Goal: Task Accomplishment & Management: Use online tool/utility

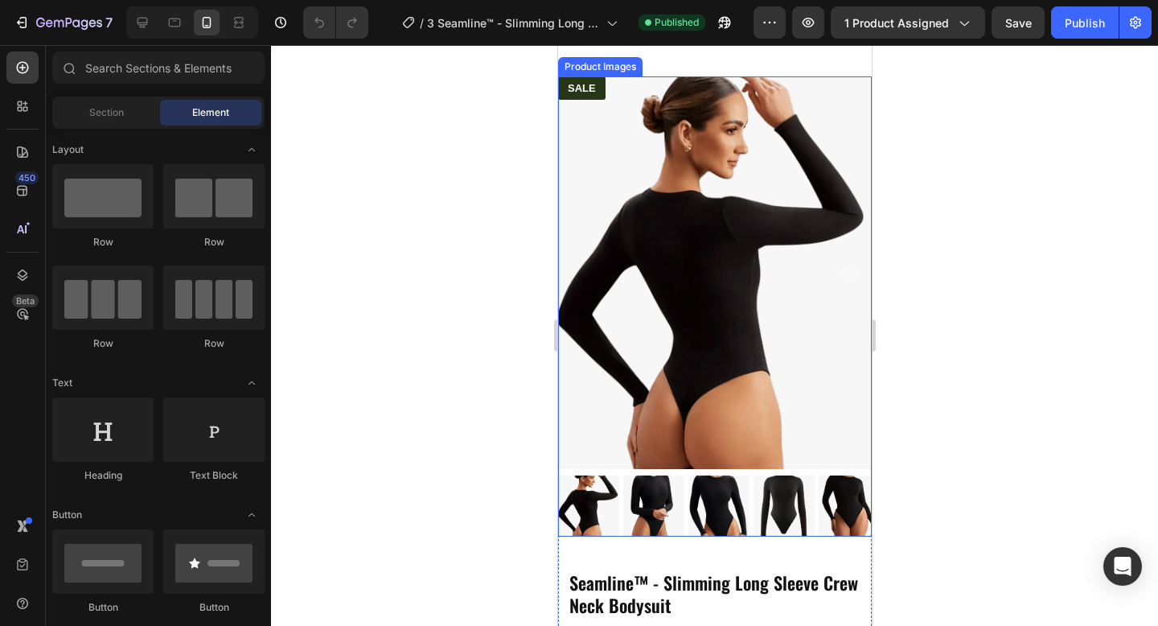
scroll to position [572, 0]
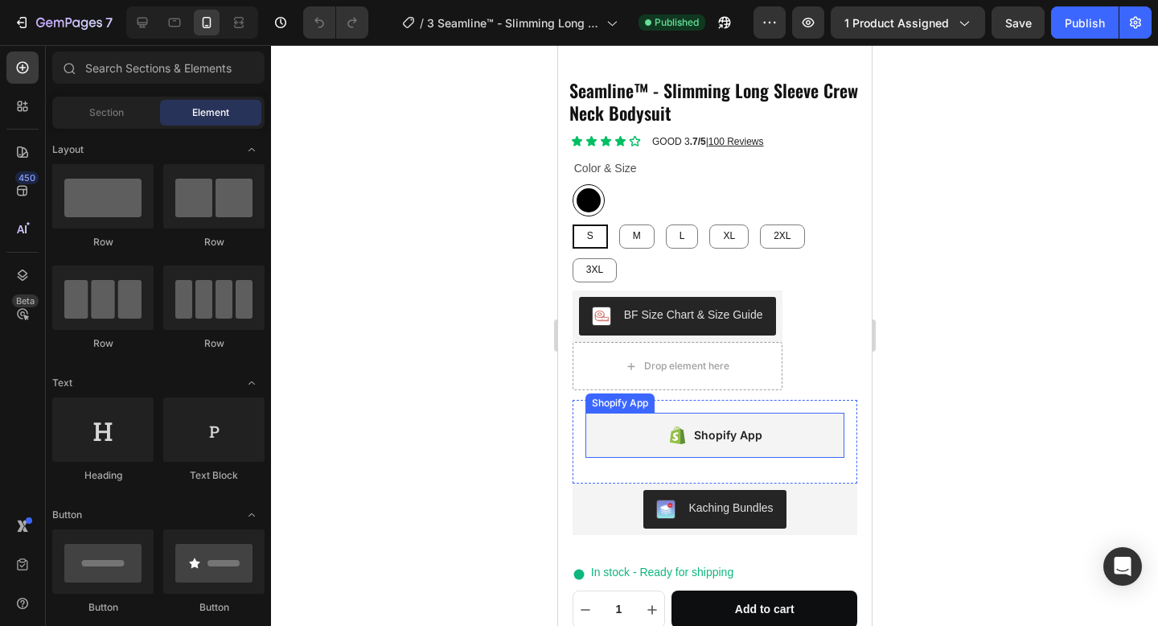
click at [800, 429] on div "Shopify App" at bounding box center [715, 435] width 260 height 45
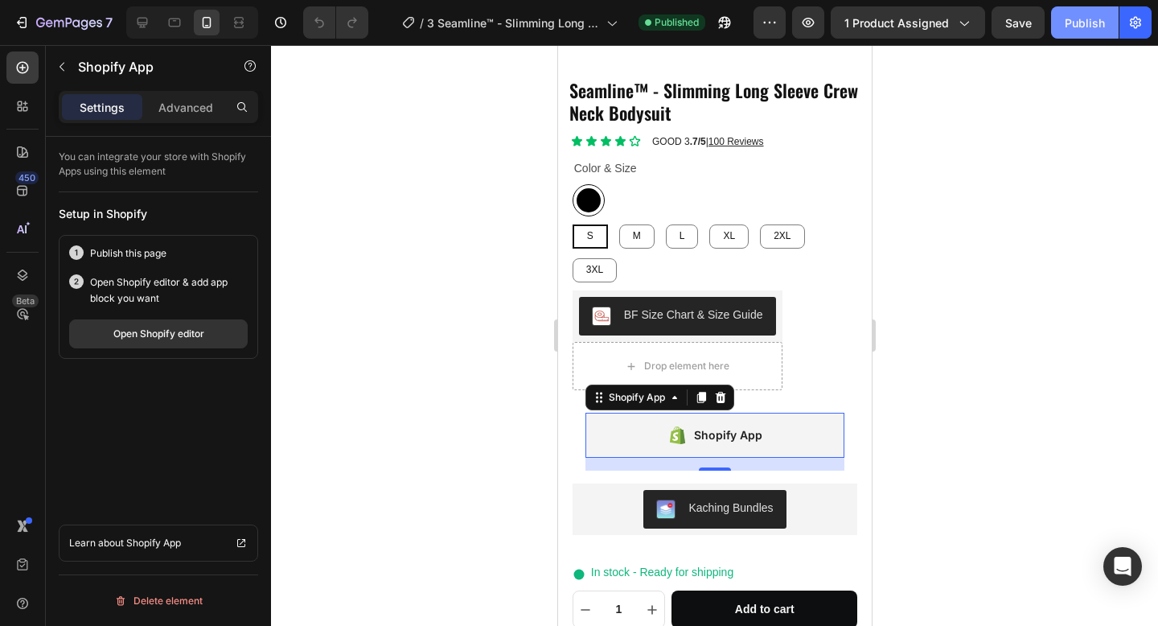
click at [1080, 18] on div "Publish" at bounding box center [1085, 22] width 40 height 17
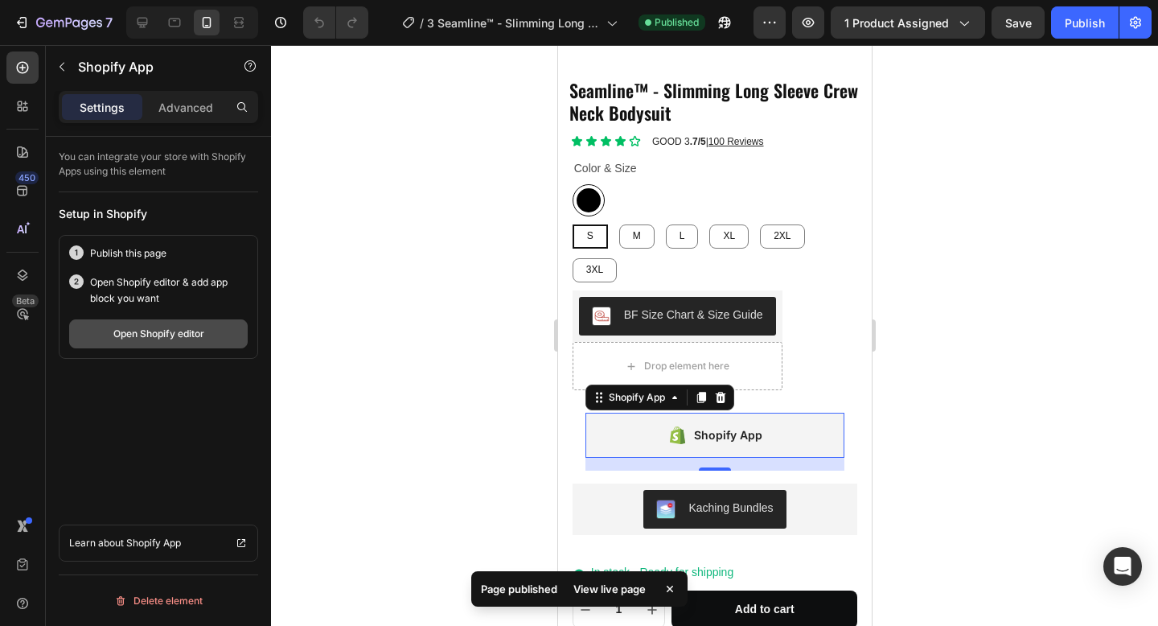
click at [119, 329] on div "Open Shopify editor" at bounding box center [158, 334] width 91 height 14
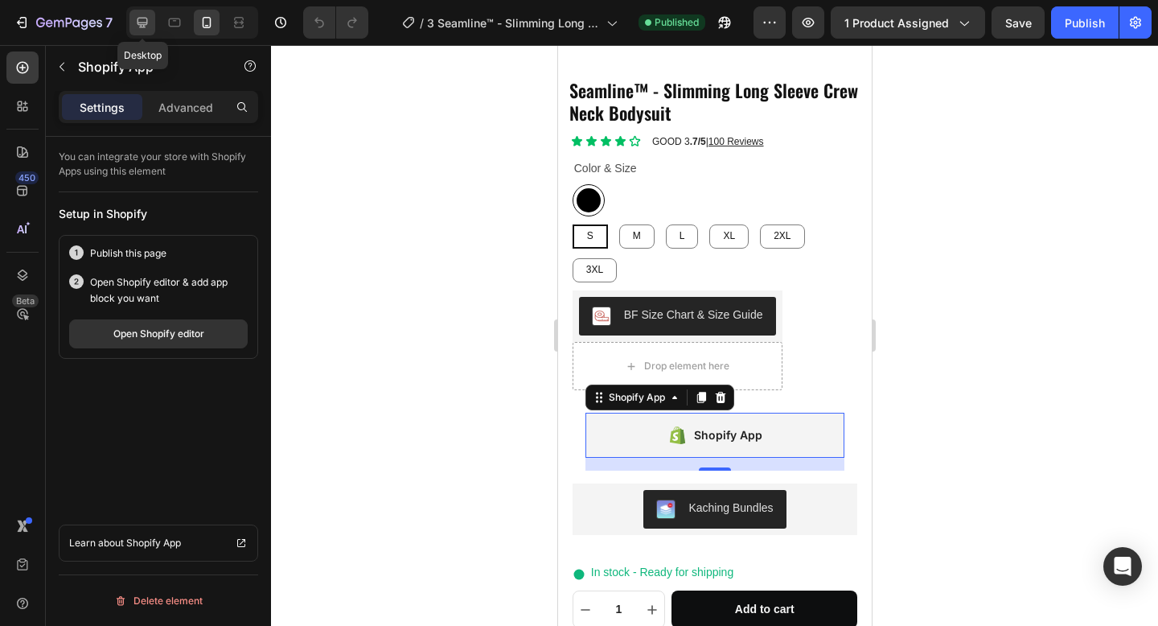
click at [144, 29] on icon at bounding box center [142, 22] width 16 height 16
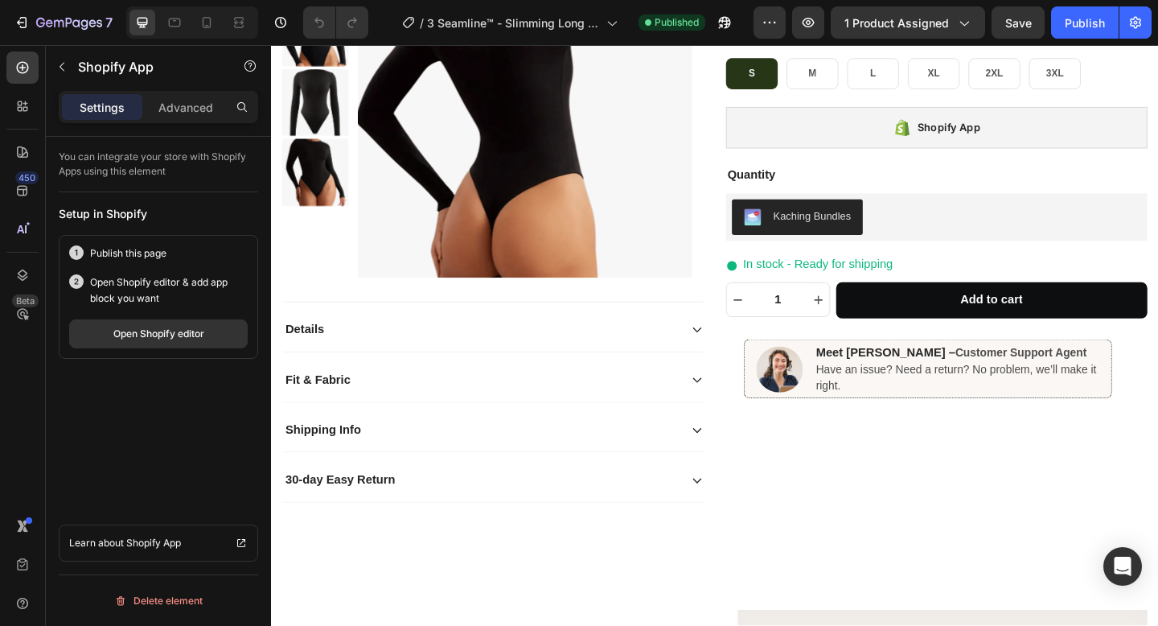
scroll to position [282, 0]
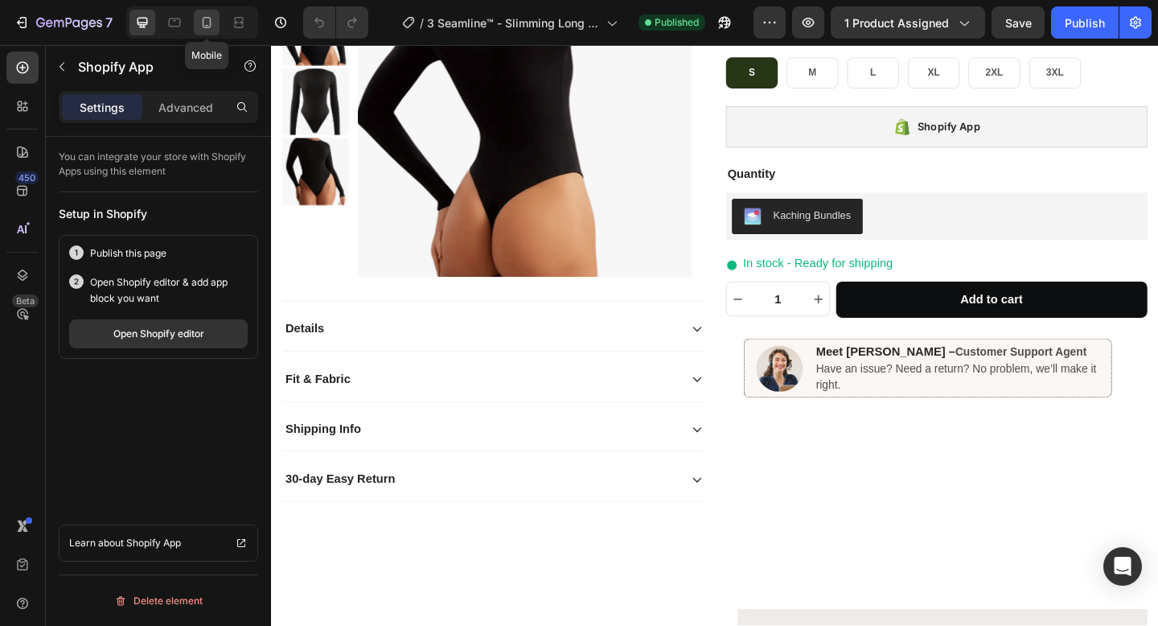
click at [203, 27] on icon at bounding box center [207, 22] width 9 height 11
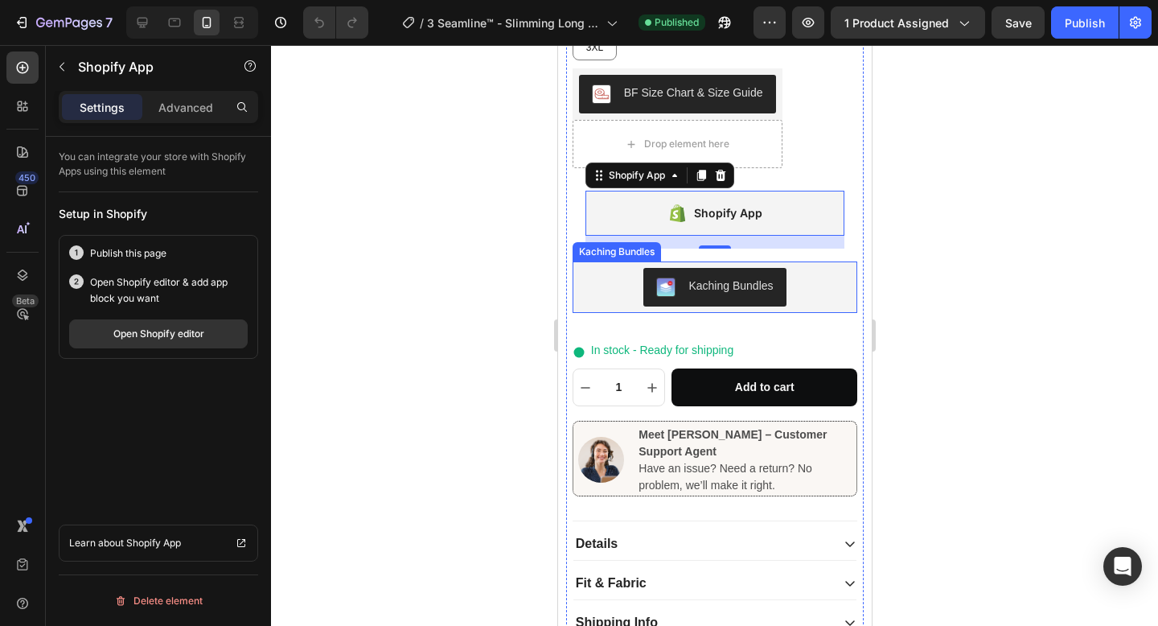
scroll to position [753, 0]
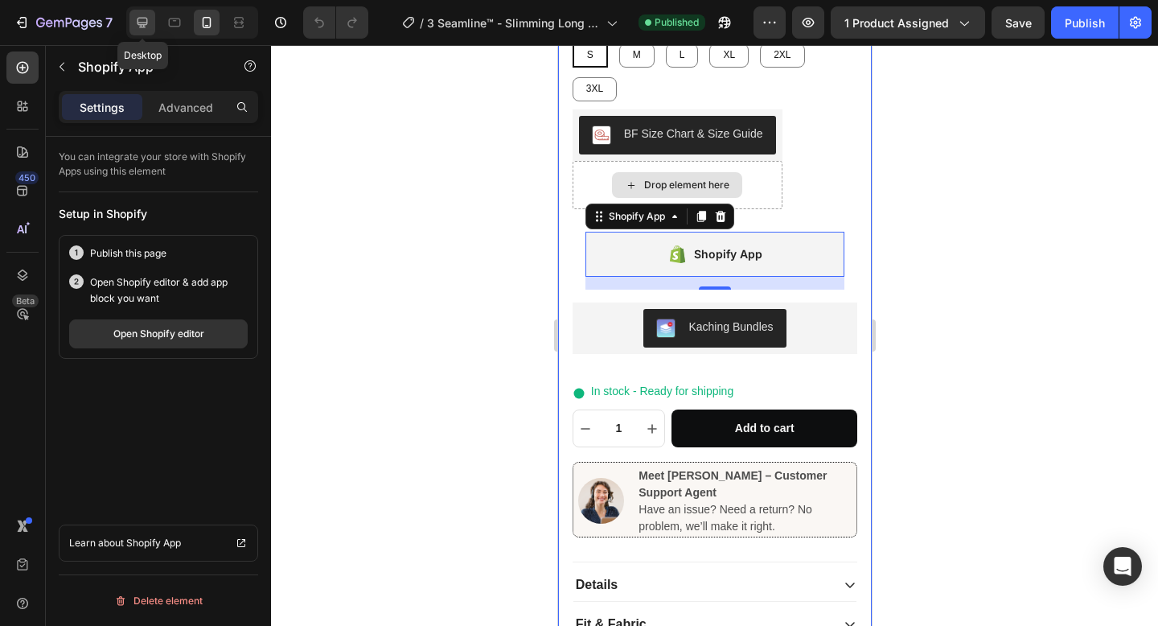
click at [149, 17] on icon at bounding box center [142, 22] width 16 height 16
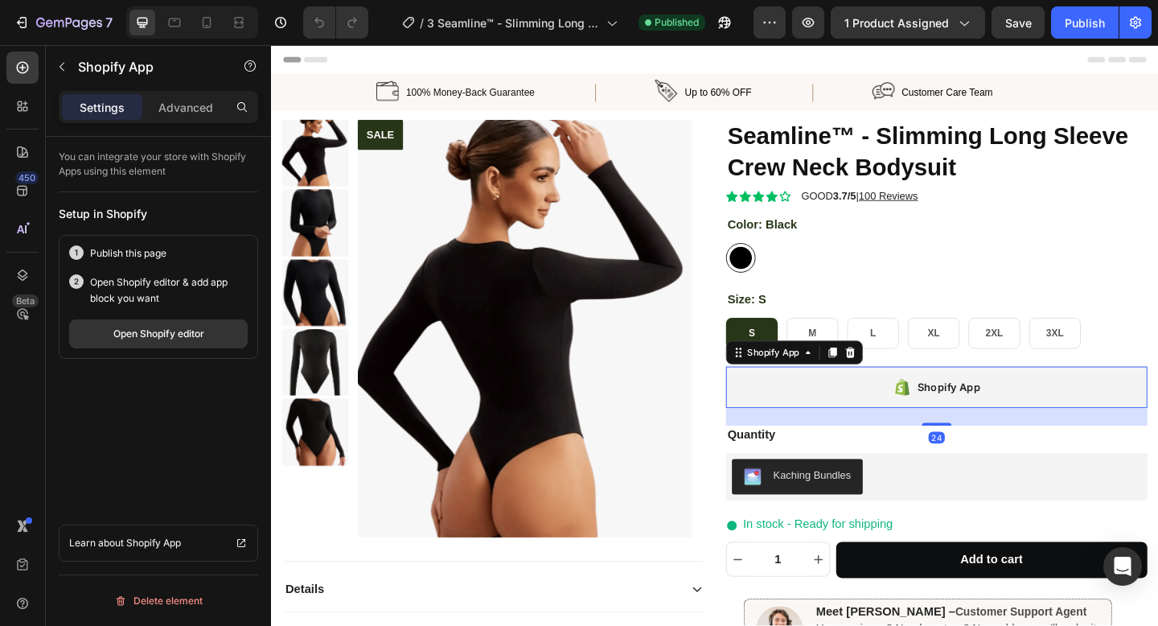
click at [921, 417] on div "Shopify App" at bounding box center [995, 417] width 458 height 45
click at [908, 384] on div at bounding box center [900, 379] width 19 height 19
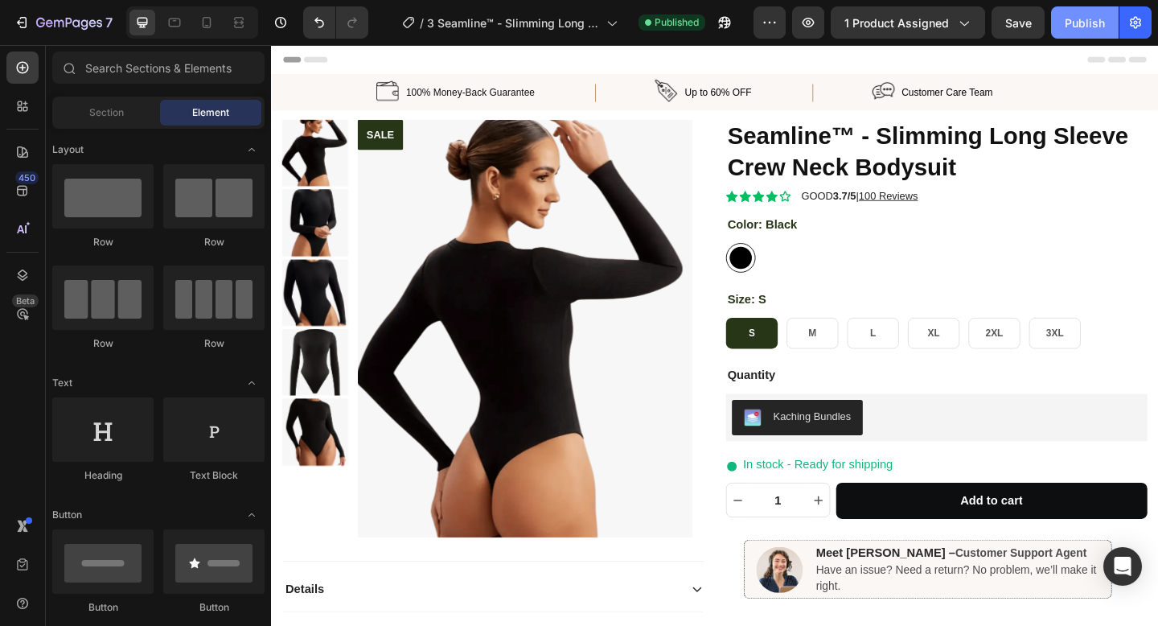
click at [1075, 14] on div "Publish" at bounding box center [1085, 22] width 40 height 17
click at [26, 187] on icon at bounding box center [22, 191] width 16 height 16
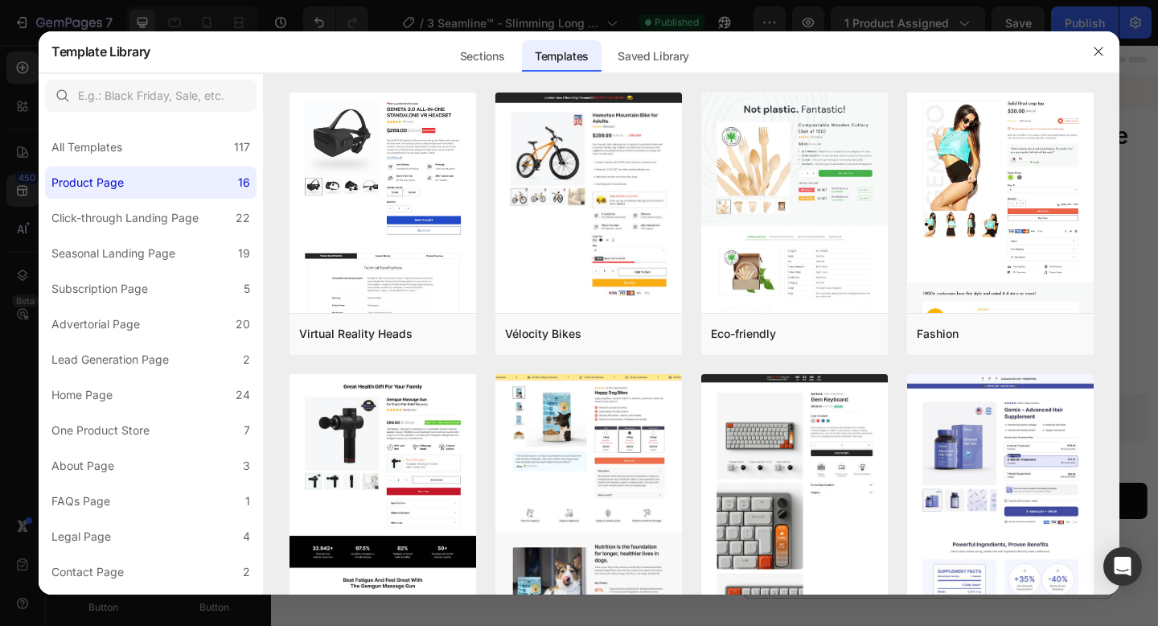
click at [0, 146] on div at bounding box center [579, 313] width 1158 height 626
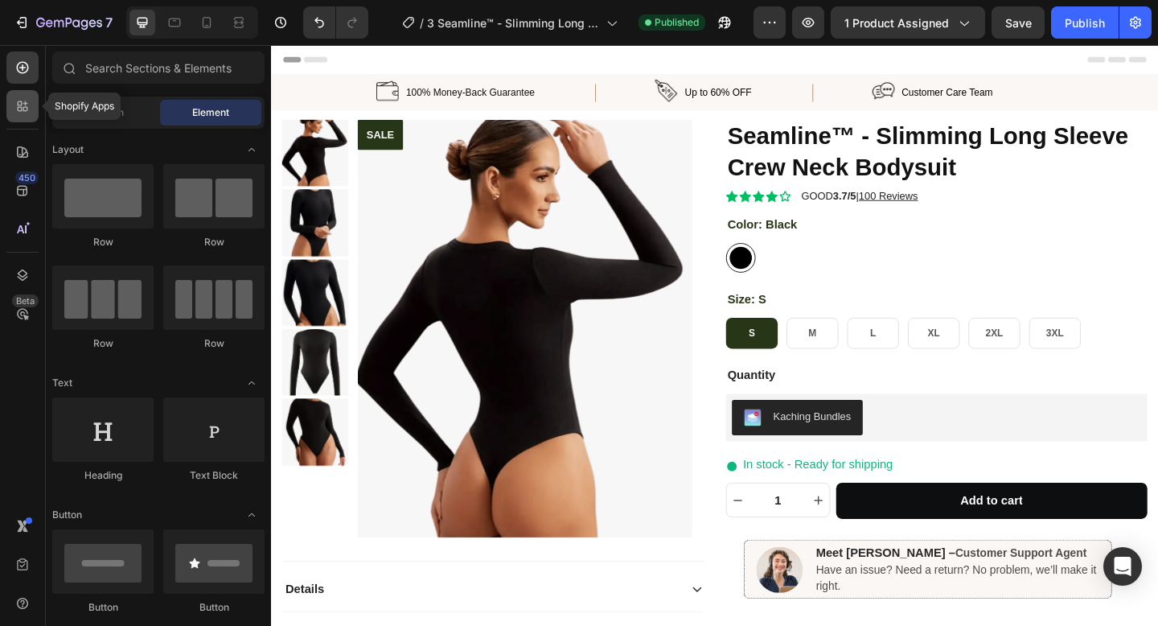
click at [22, 117] on div at bounding box center [22, 106] width 32 height 32
radio input "false"
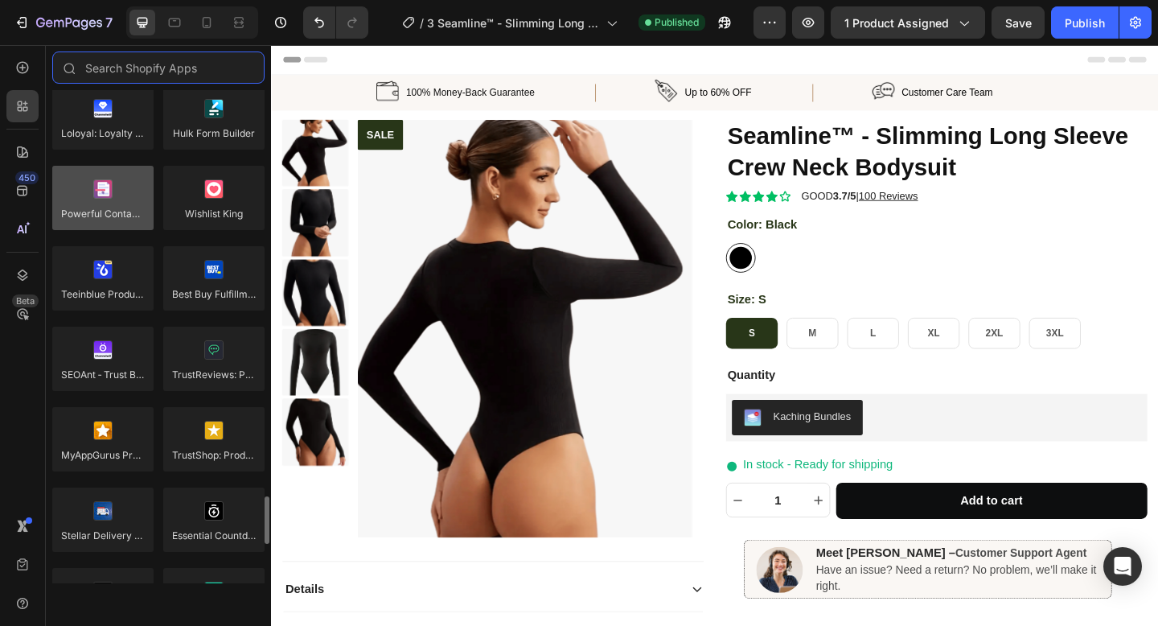
scroll to position [4104, 0]
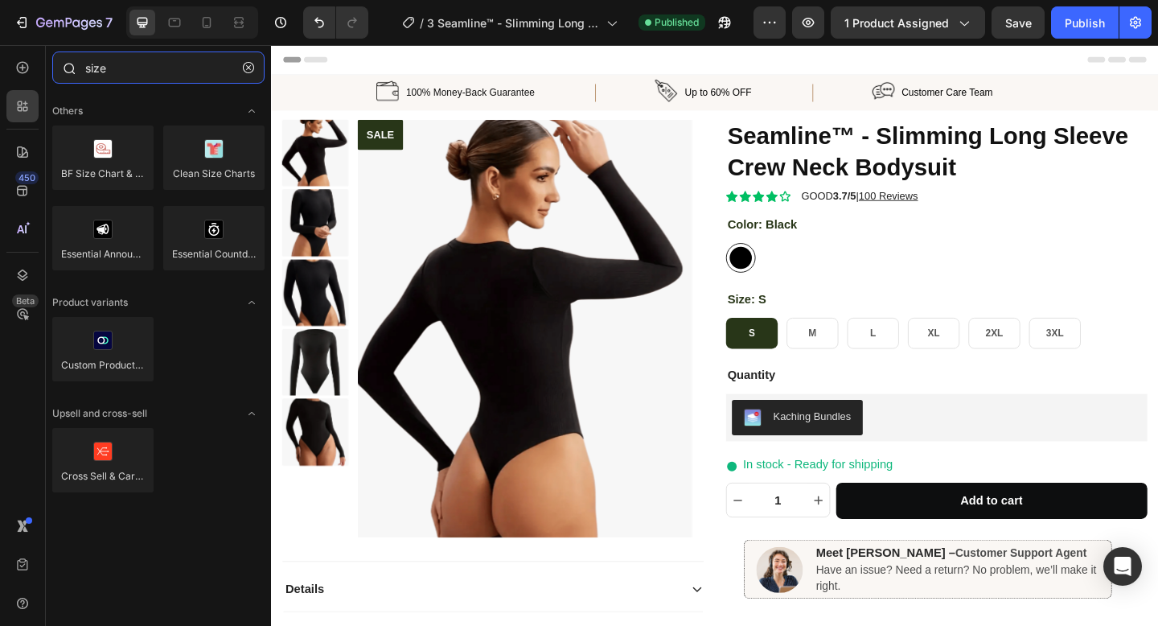
click at [149, 77] on input "size" at bounding box center [158, 67] width 212 height 32
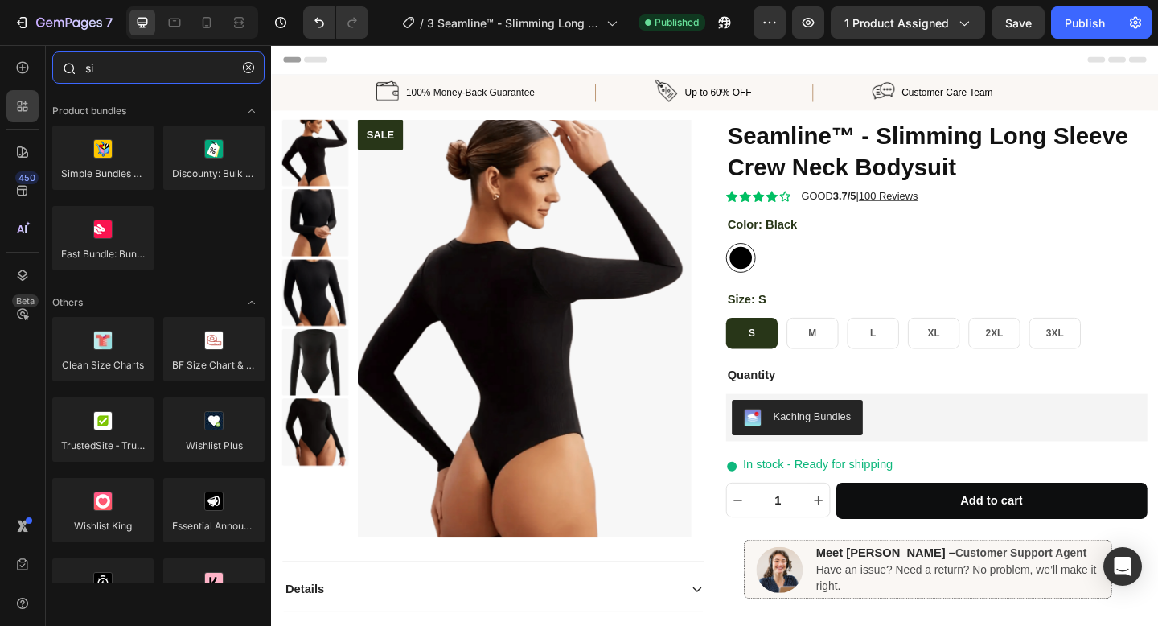
type input "s"
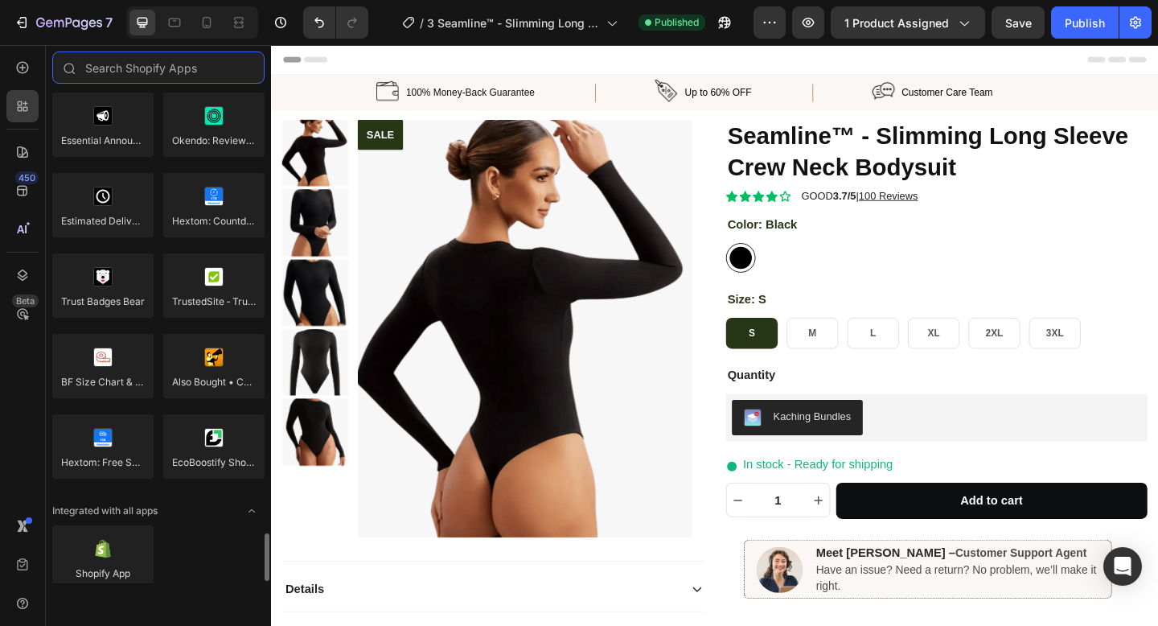
scroll to position [4592, 0]
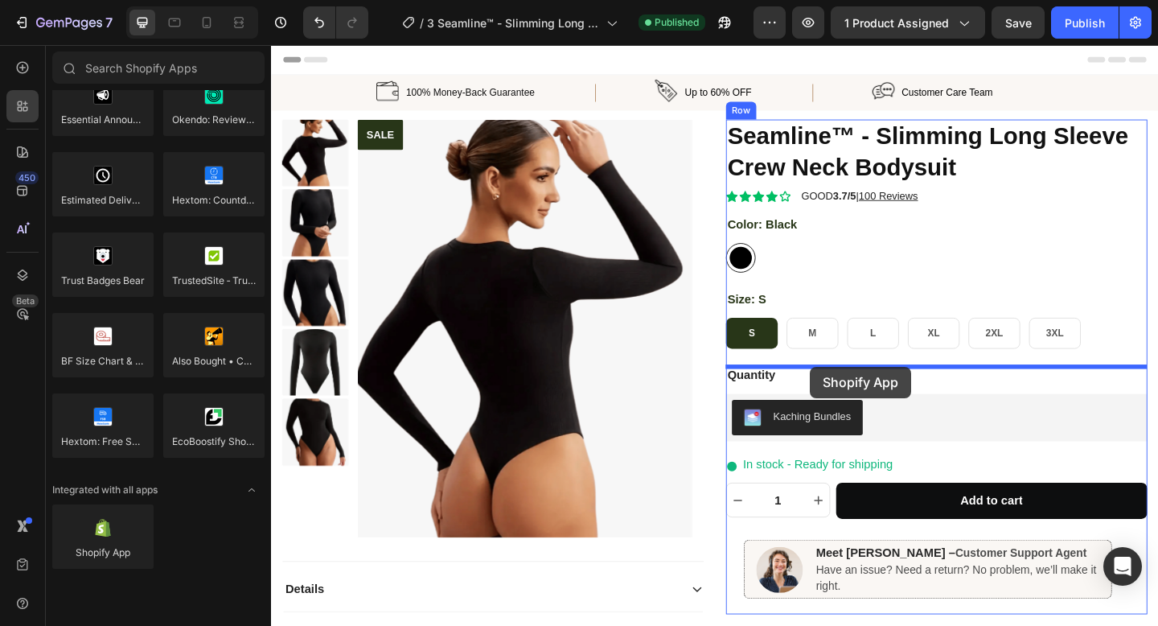
drag, startPoint x: 385, startPoint y: 596, endPoint x: 857, endPoint y: 395, distance: 513.2
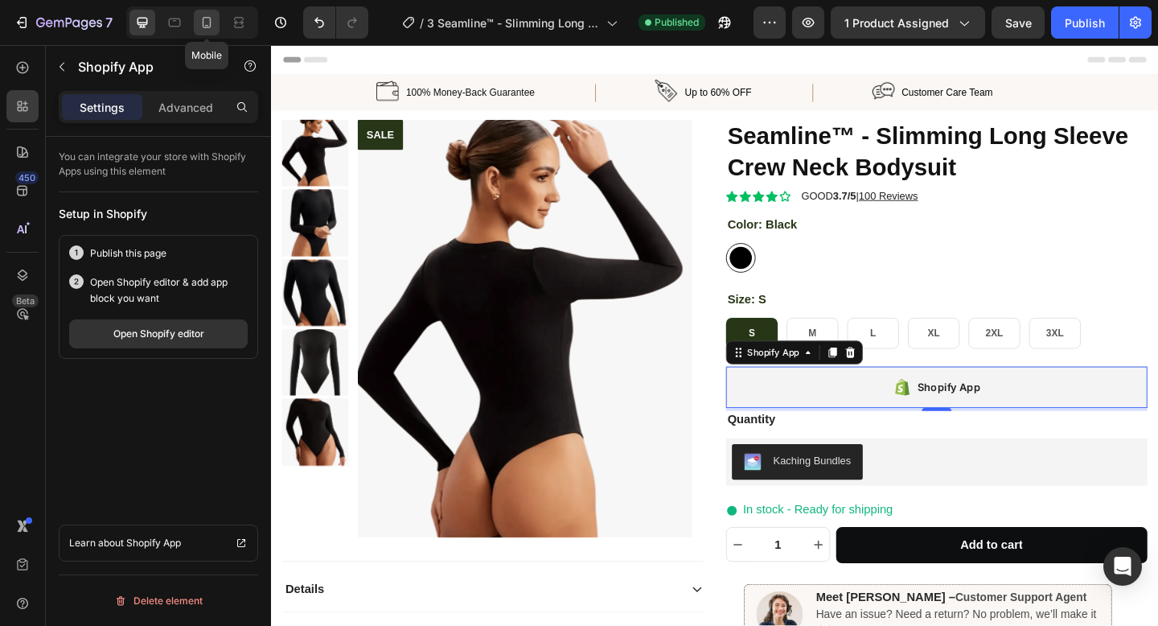
click at [200, 25] on icon at bounding box center [207, 22] width 16 height 16
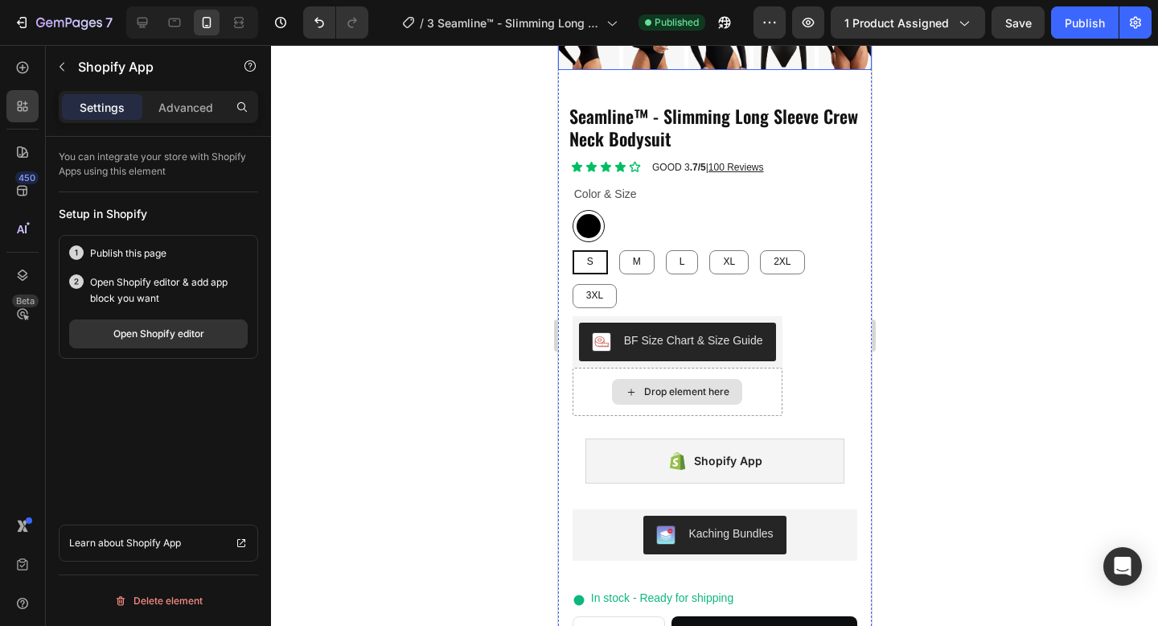
scroll to position [665, 0]
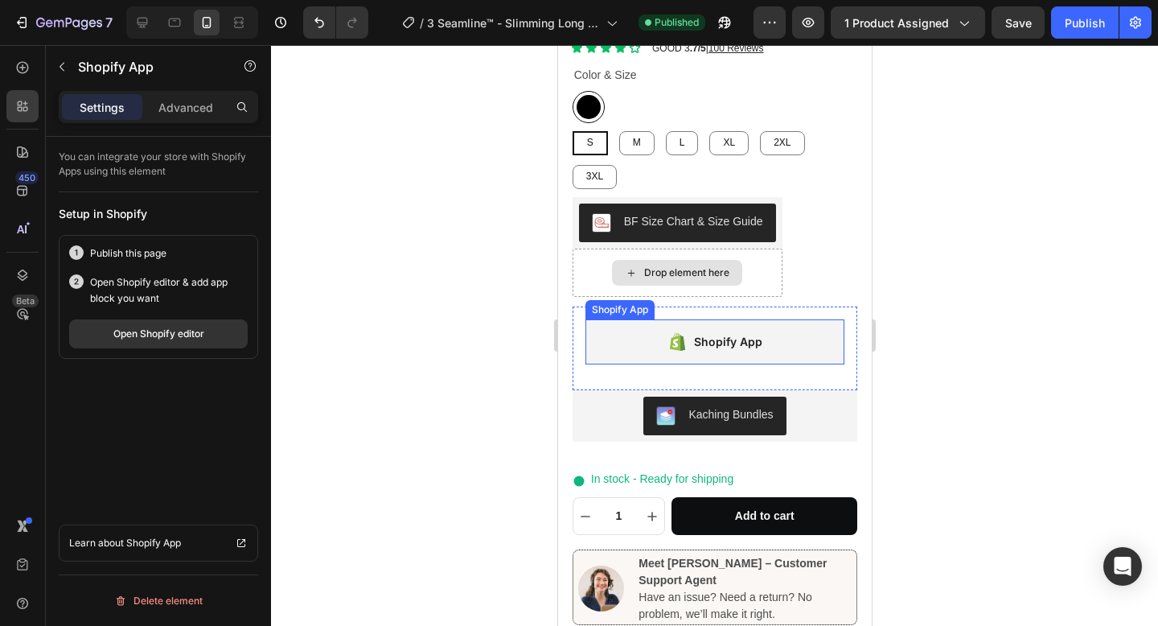
click at [792, 339] on div "Shopify App" at bounding box center [715, 341] width 260 height 45
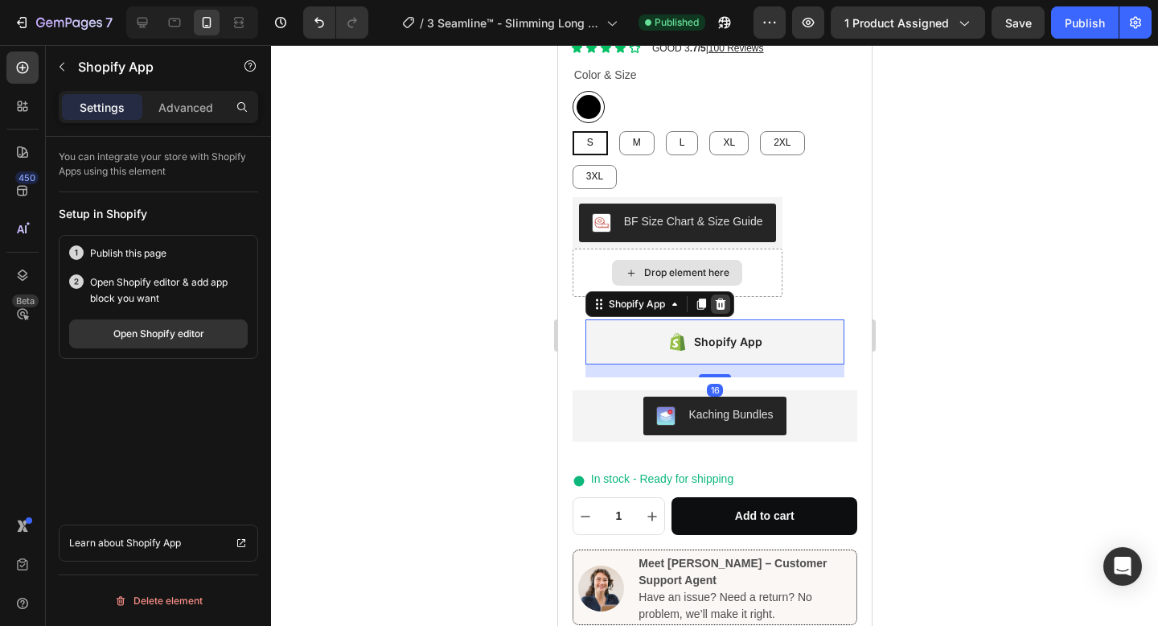
click at [720, 309] on icon at bounding box center [719, 303] width 10 height 11
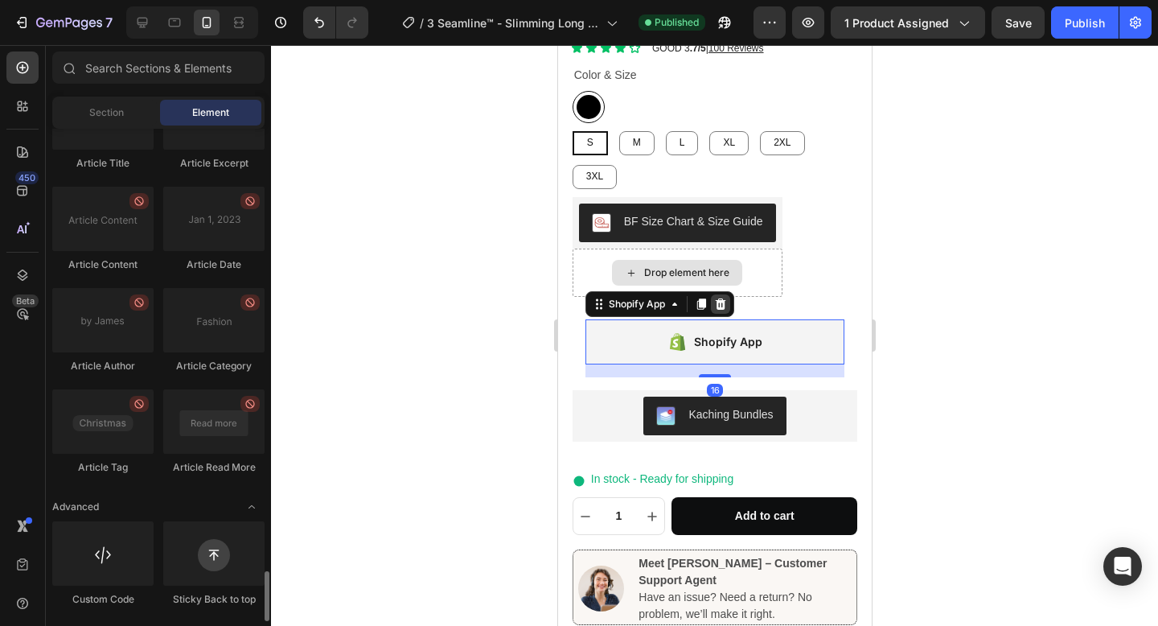
scroll to position [4380, 0]
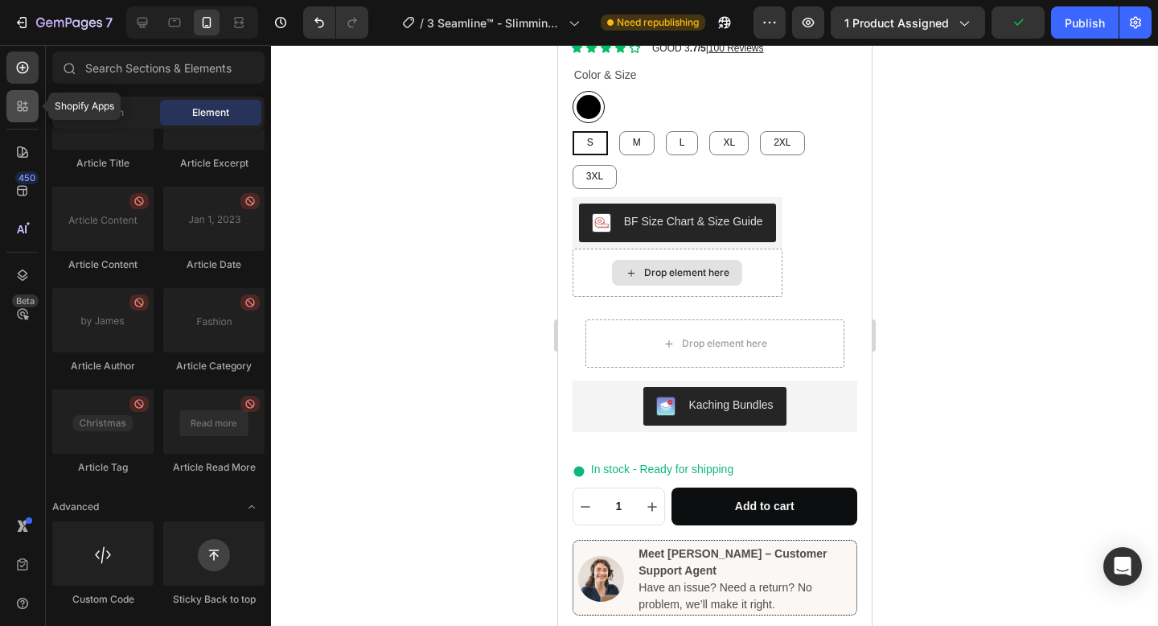
click at [22, 113] on icon at bounding box center [22, 106] width 16 height 16
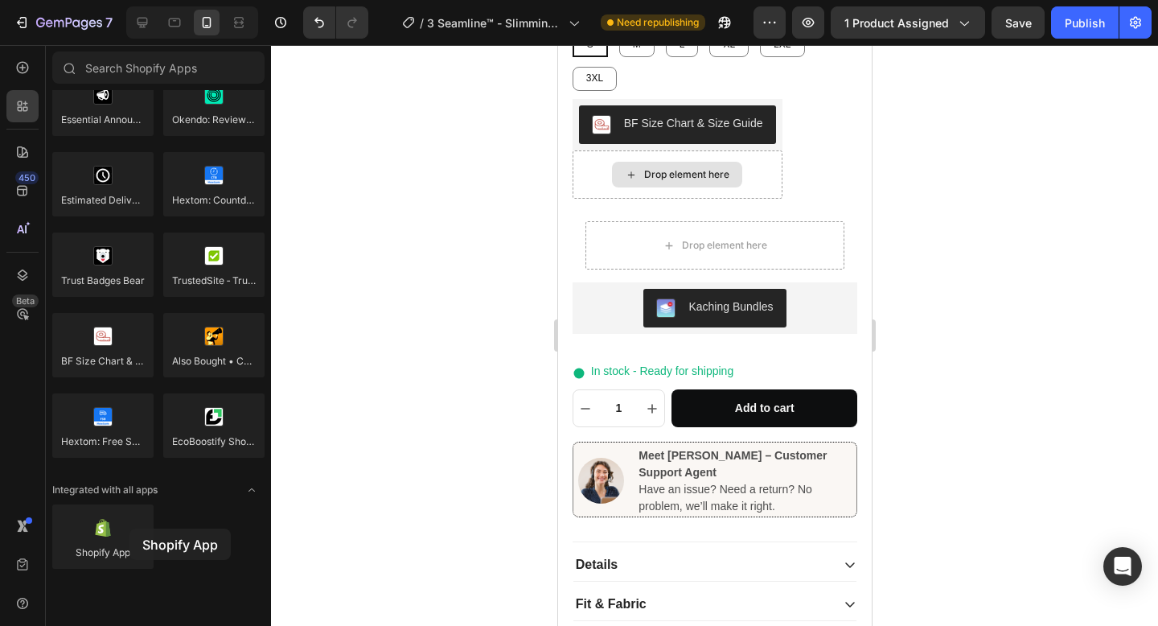
scroll to position [808, 0]
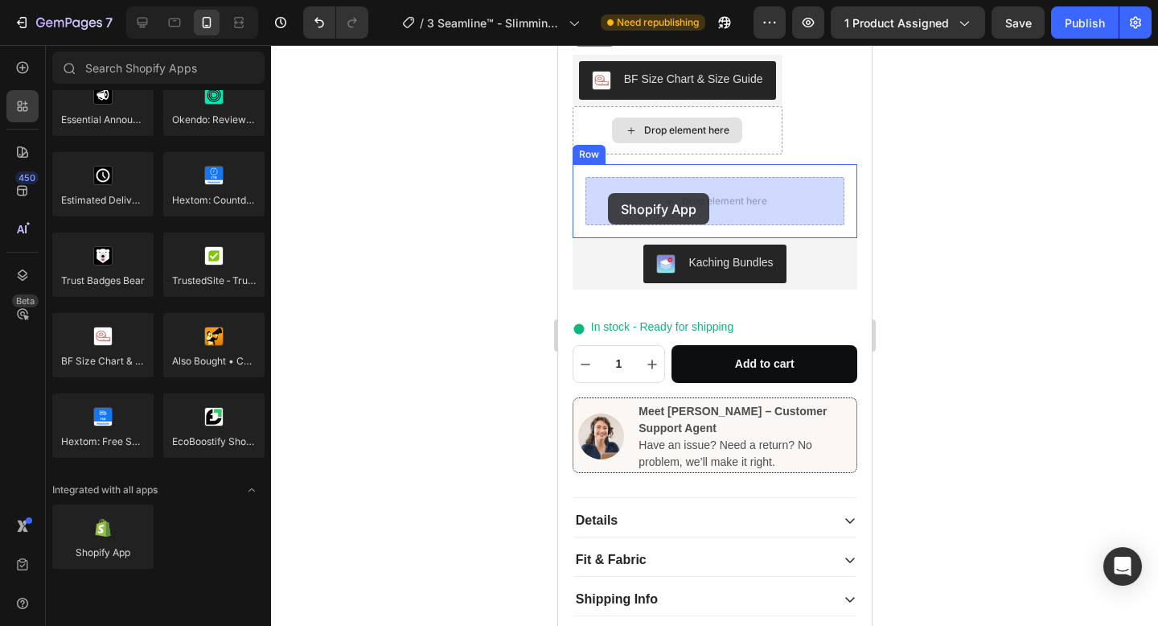
drag, startPoint x: 661, startPoint y: 582, endPoint x: 607, endPoint y: 193, distance: 392.2
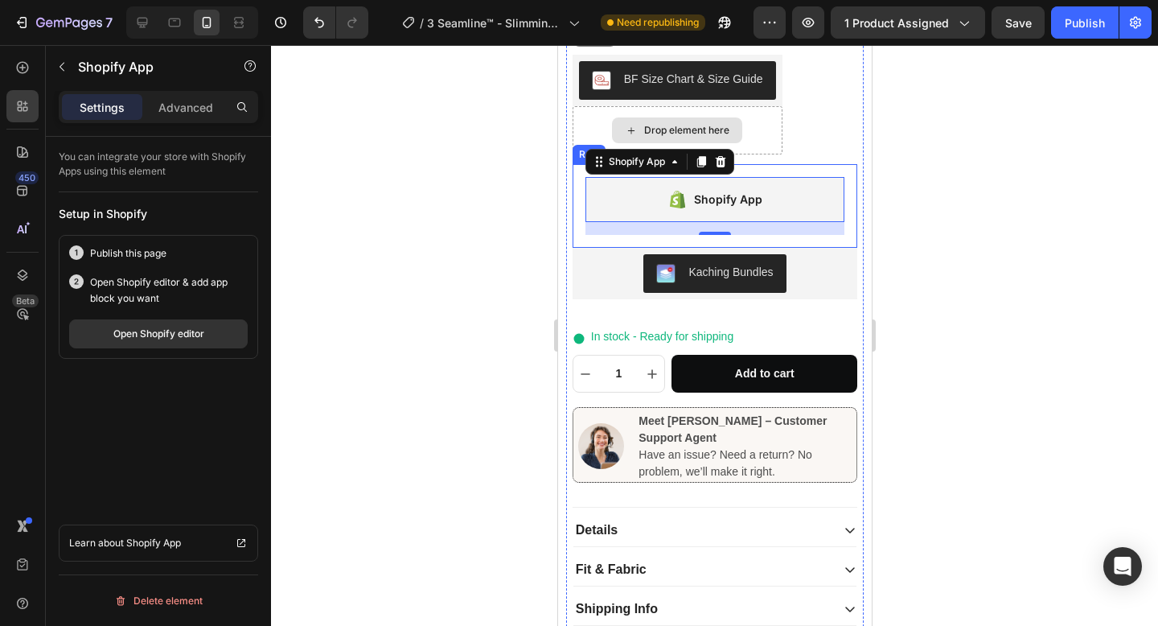
click at [573, 198] on div "Shopify App Shopify App 16 Row" at bounding box center [715, 206] width 286 height 84
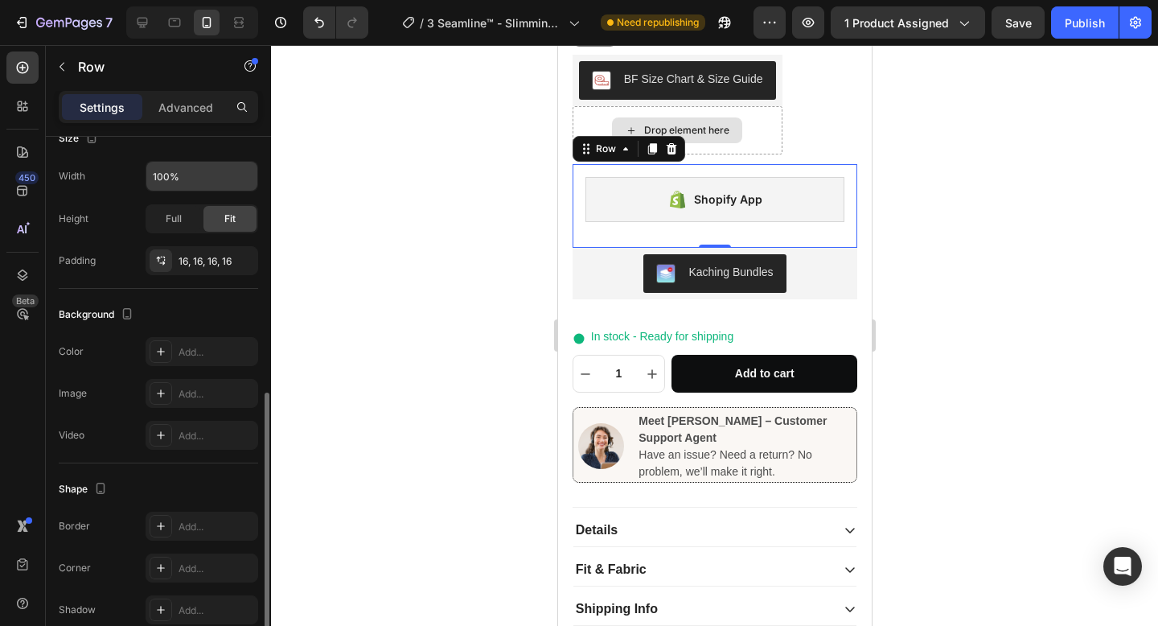
scroll to position [405, 0]
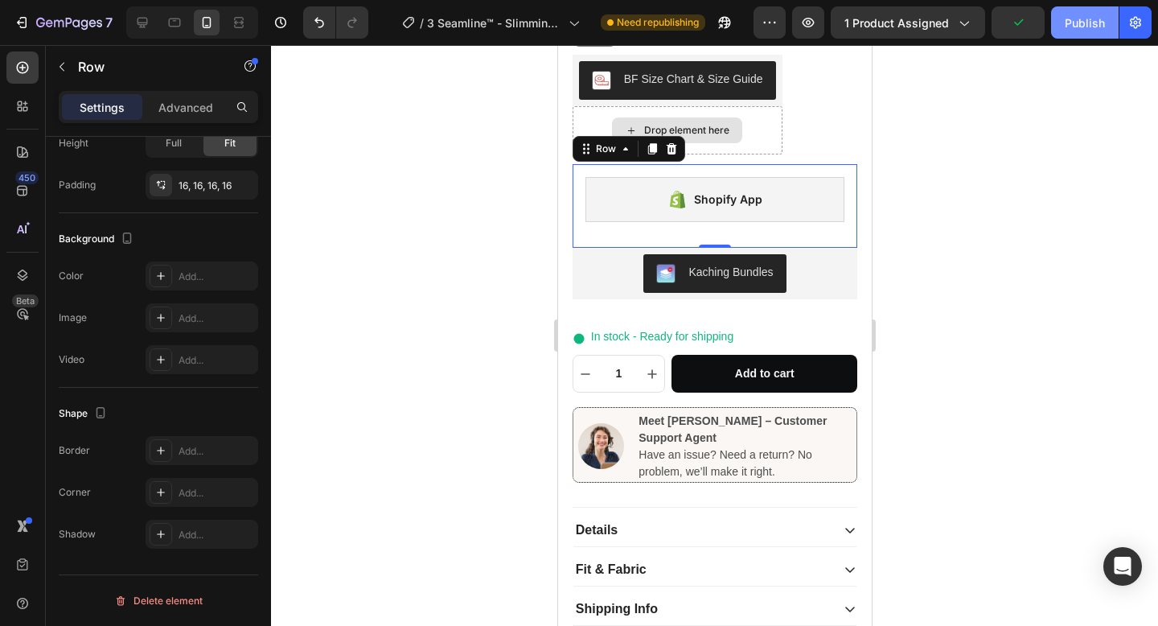
click at [1077, 34] on button "Publish" at bounding box center [1085, 22] width 68 height 32
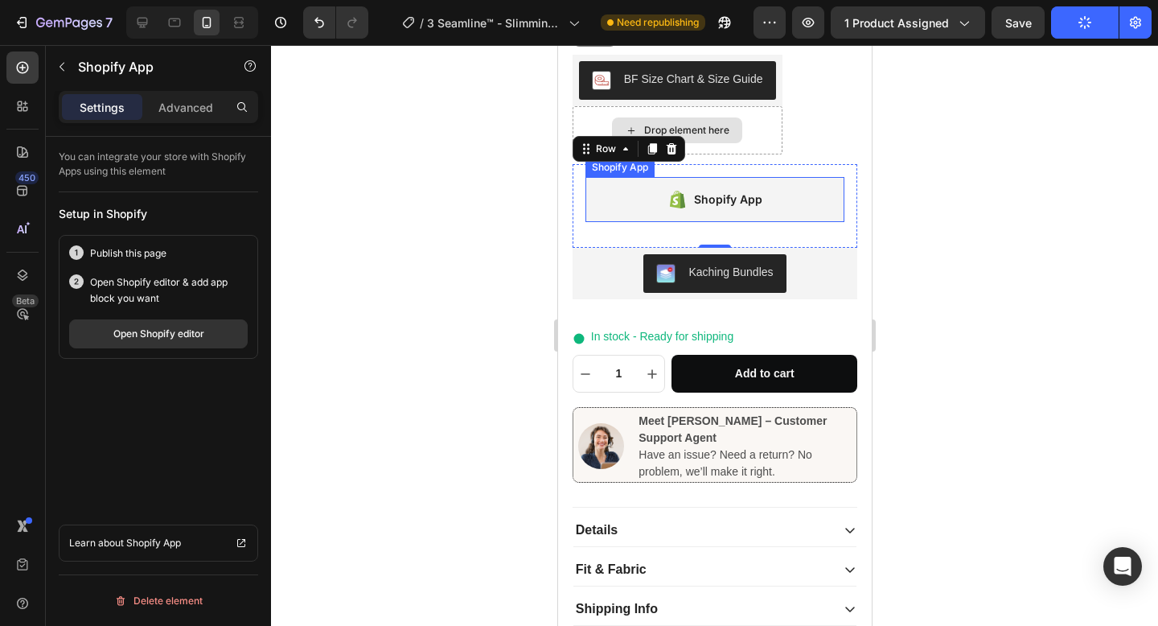
scroll to position [0, 0]
click at [585, 216] on div "Shopify App" at bounding box center [715, 199] width 260 height 45
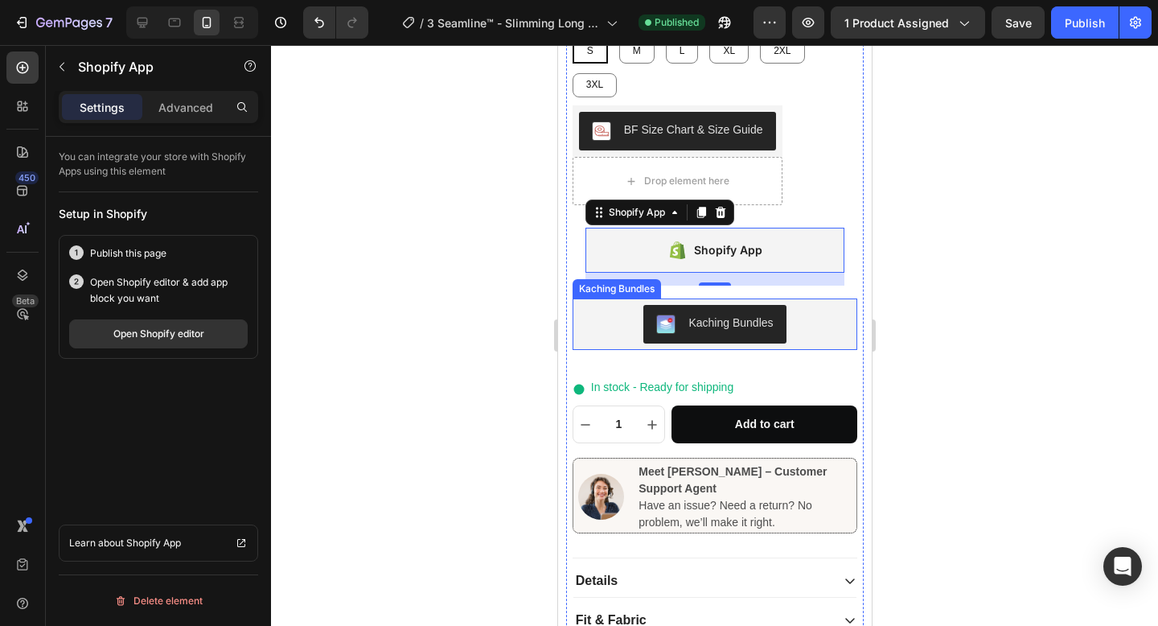
scroll to position [738, 0]
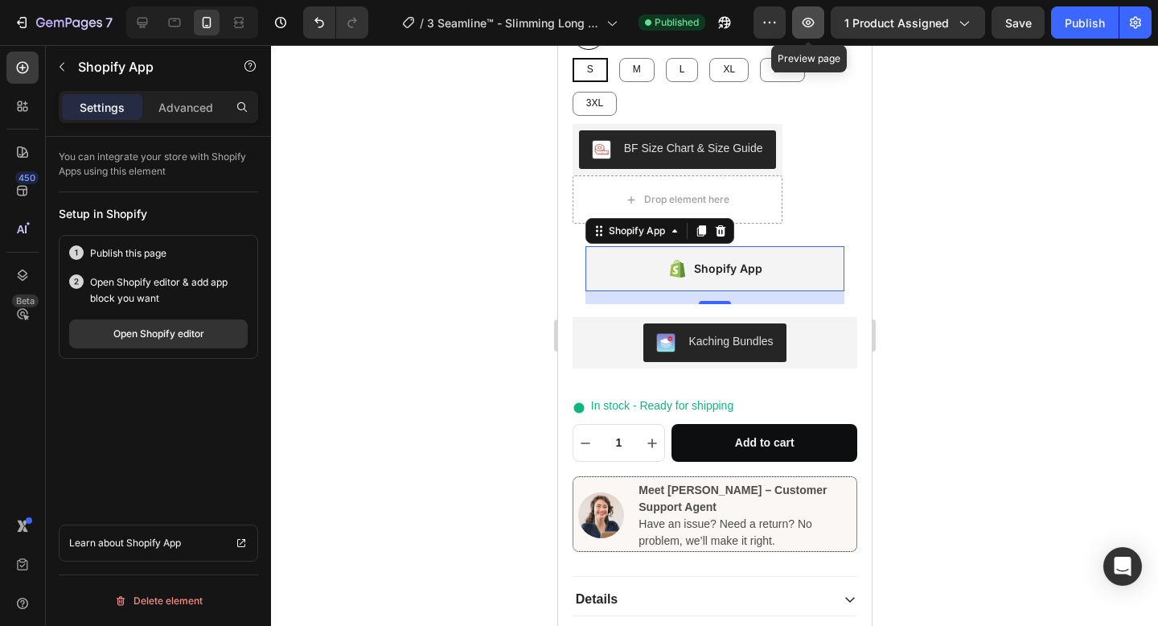
click at [803, 24] on icon "button" at bounding box center [808, 22] width 16 height 16
click at [706, 264] on div "Shopify App" at bounding box center [727, 268] width 68 height 19
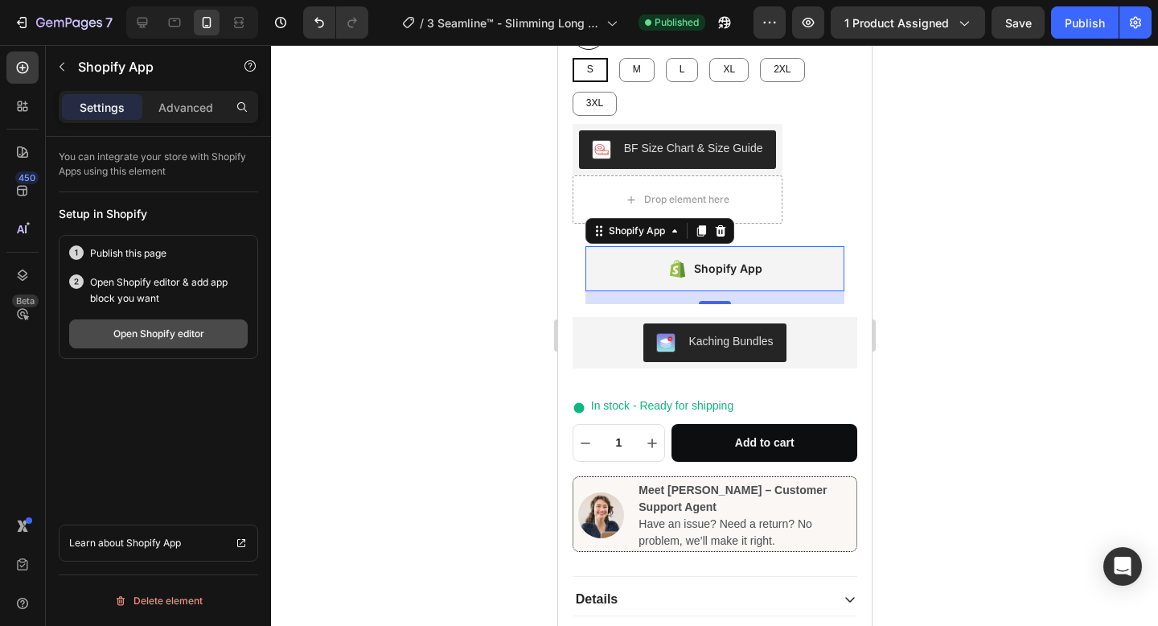
click at [226, 339] on button "Open Shopify editor" at bounding box center [158, 333] width 179 height 29
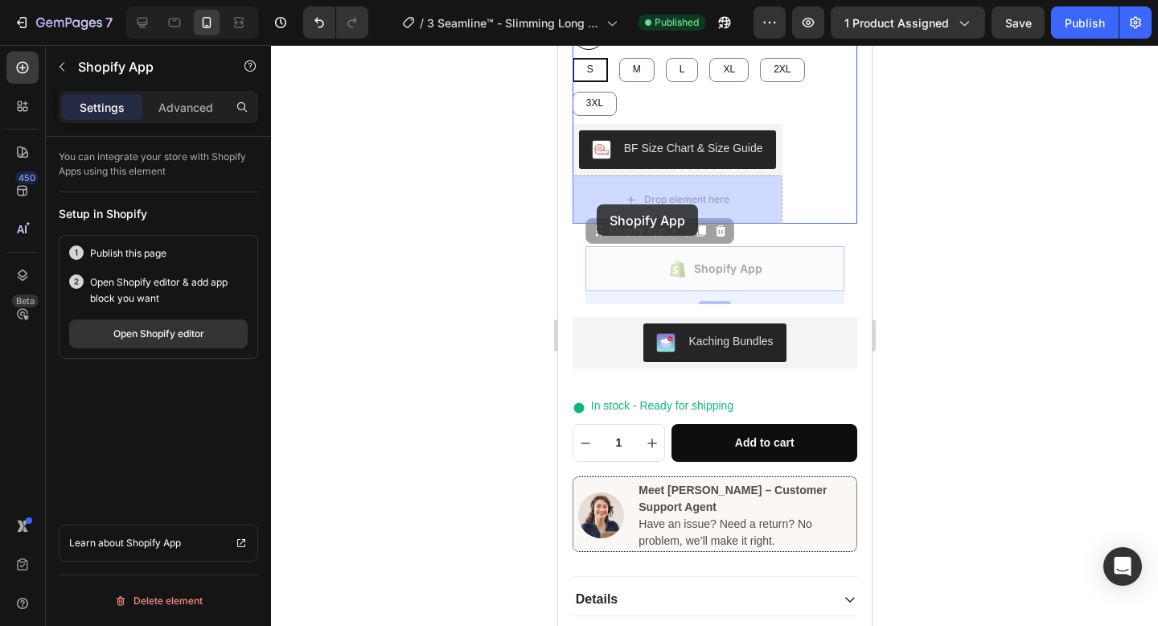
drag, startPoint x: 593, startPoint y: 236, endPoint x: 596, endPoint y: 204, distance: 31.5
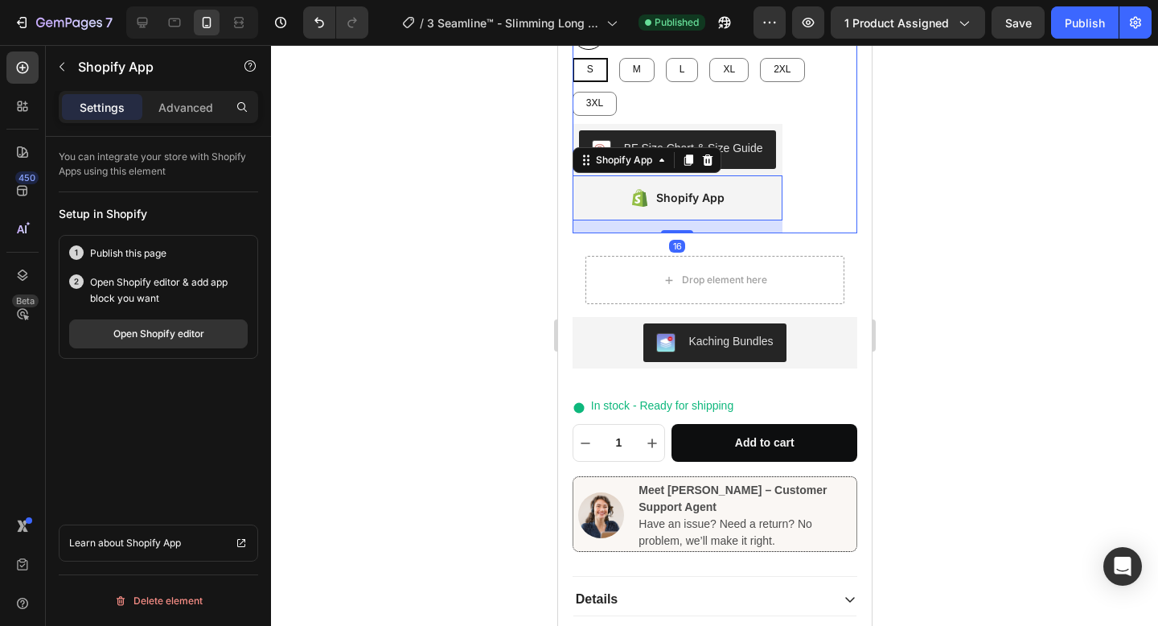
click at [822, 185] on div "BF Size Chart & Size Guide BF Size Chart & Size Guide Shopify App Shopify App 1…" at bounding box center [715, 178] width 286 height 109
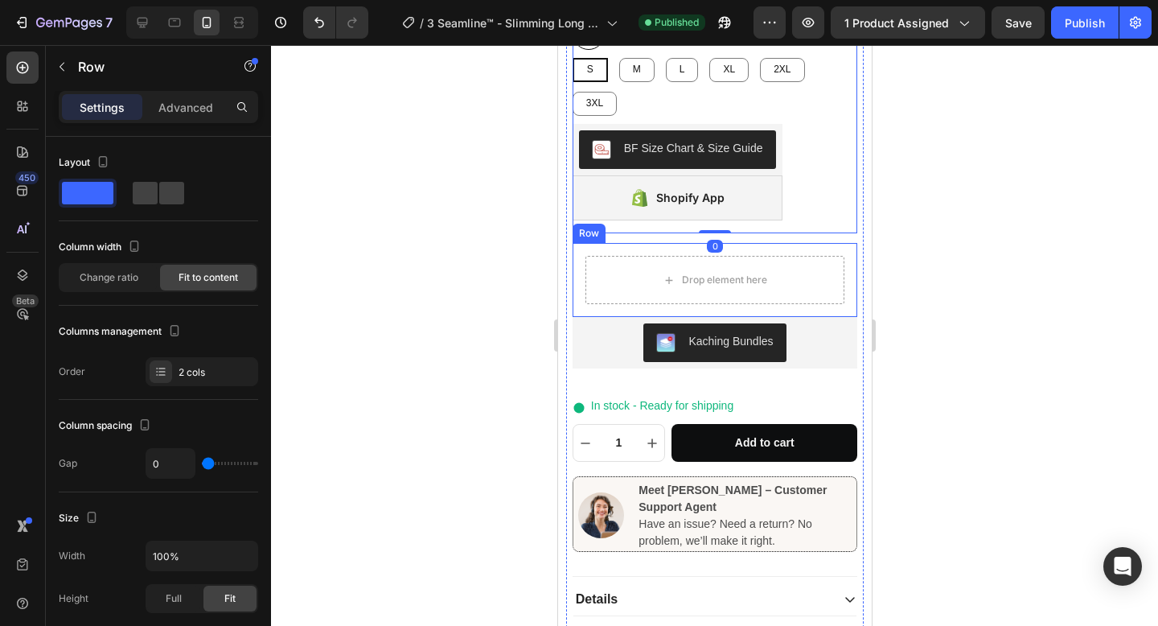
click at [849, 283] on div "Drop element here Row" at bounding box center [715, 280] width 286 height 74
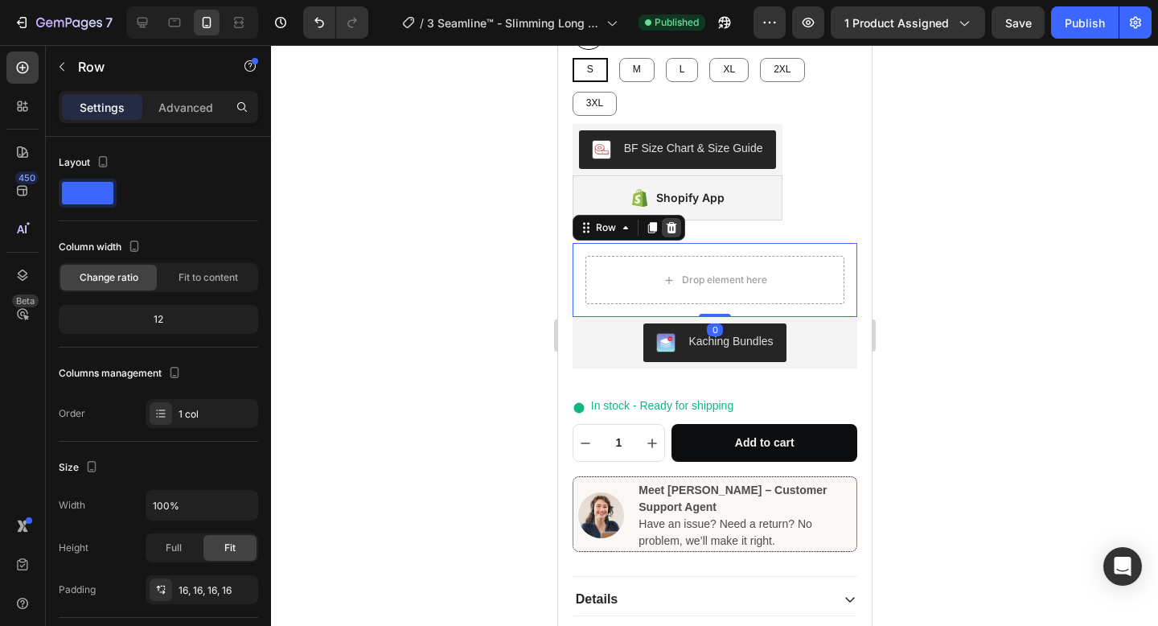
click at [669, 232] on icon at bounding box center [670, 227] width 10 height 11
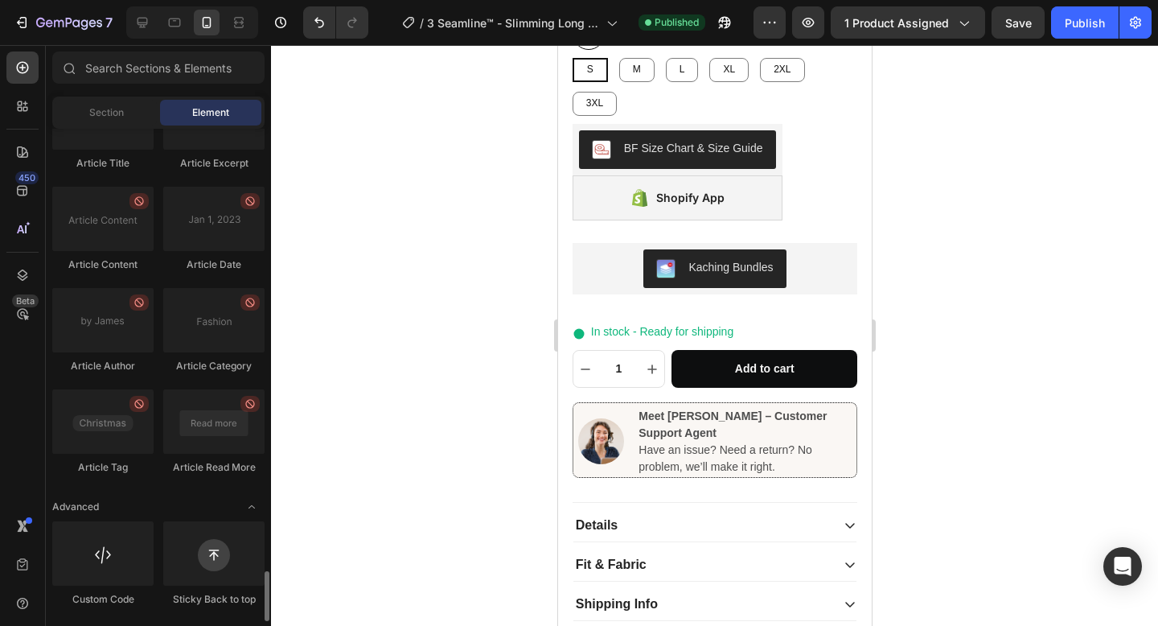
scroll to position [4380, 0]
click at [1063, 29] on button "Publish" at bounding box center [1085, 22] width 68 height 32
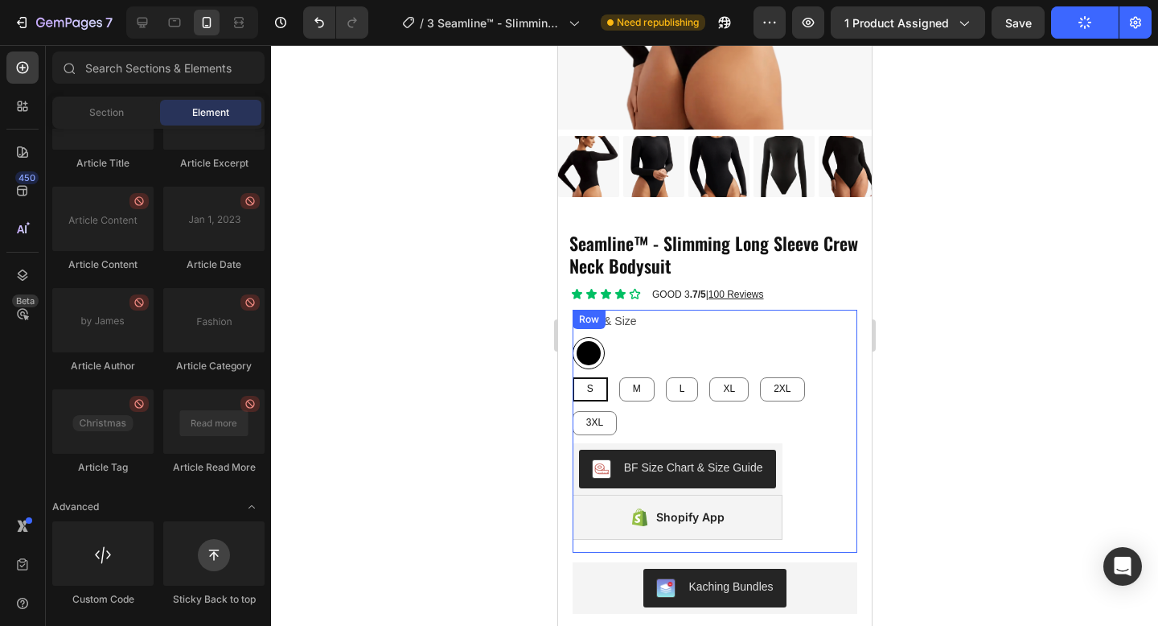
scroll to position [408, 0]
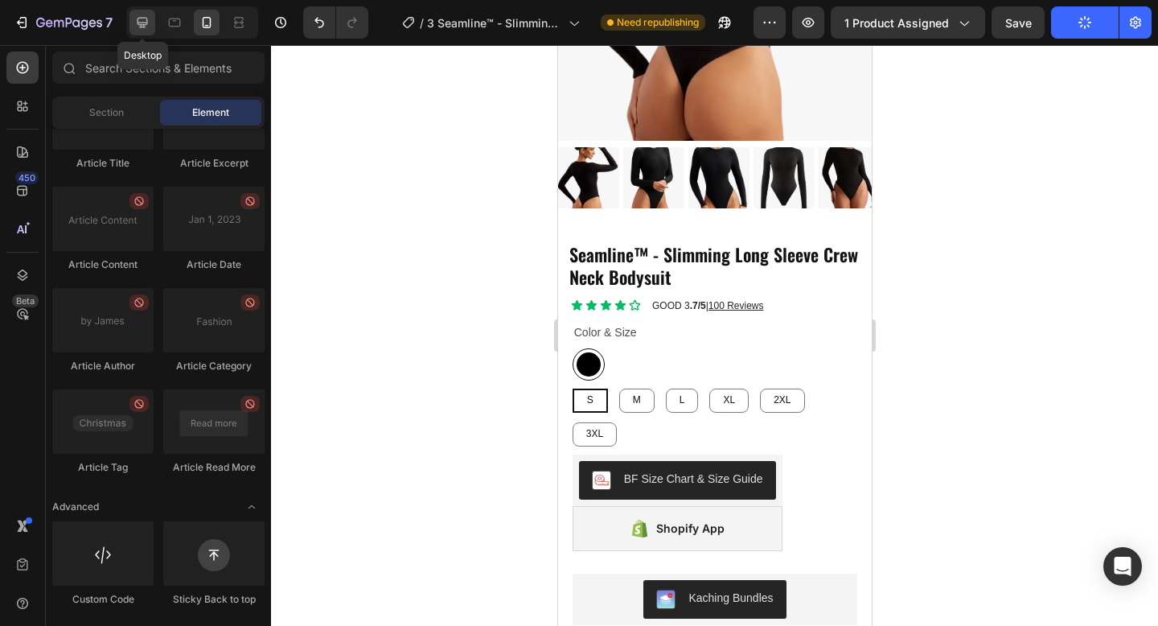
click at [137, 25] on icon at bounding box center [142, 22] width 16 height 16
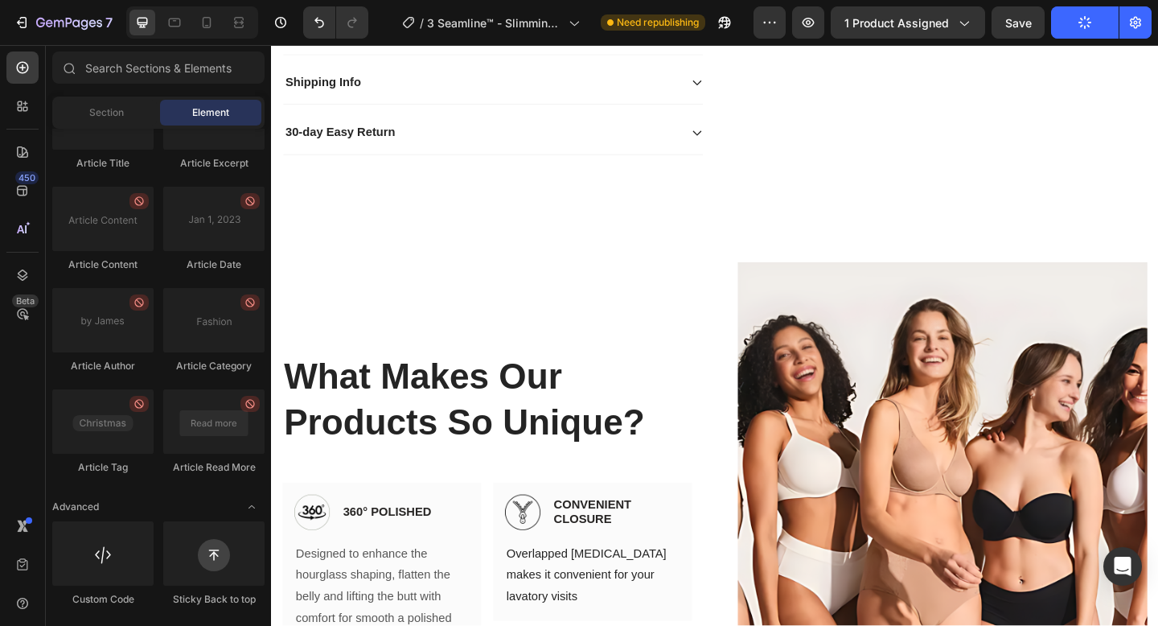
scroll to position [121, 0]
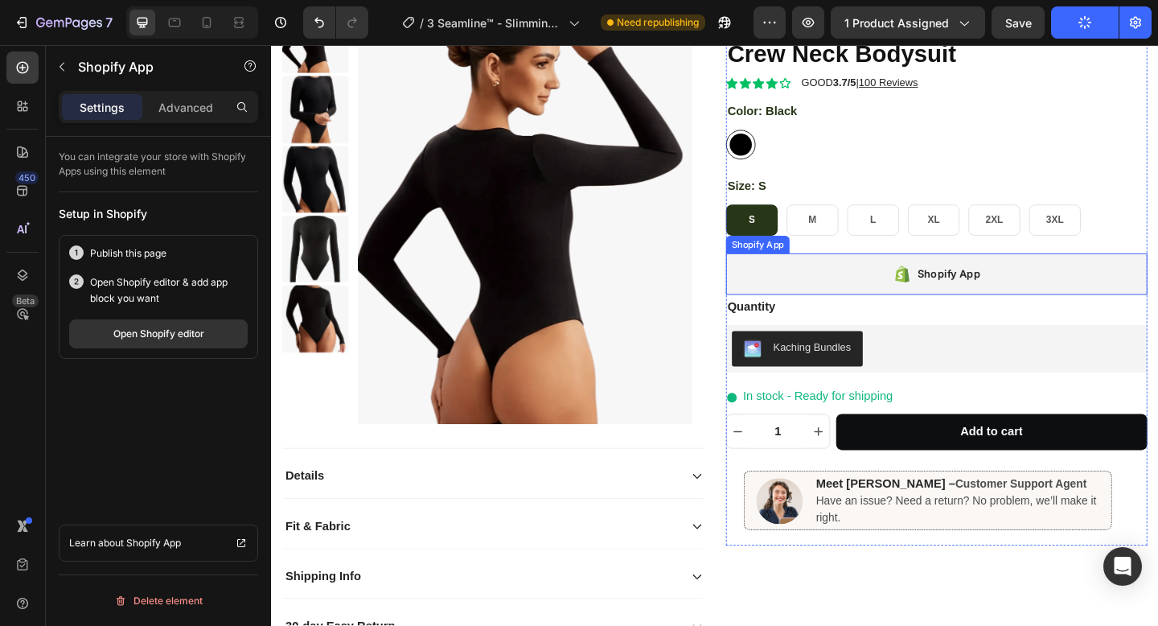
click at [851, 286] on div "Shopify App" at bounding box center [995, 294] width 458 height 45
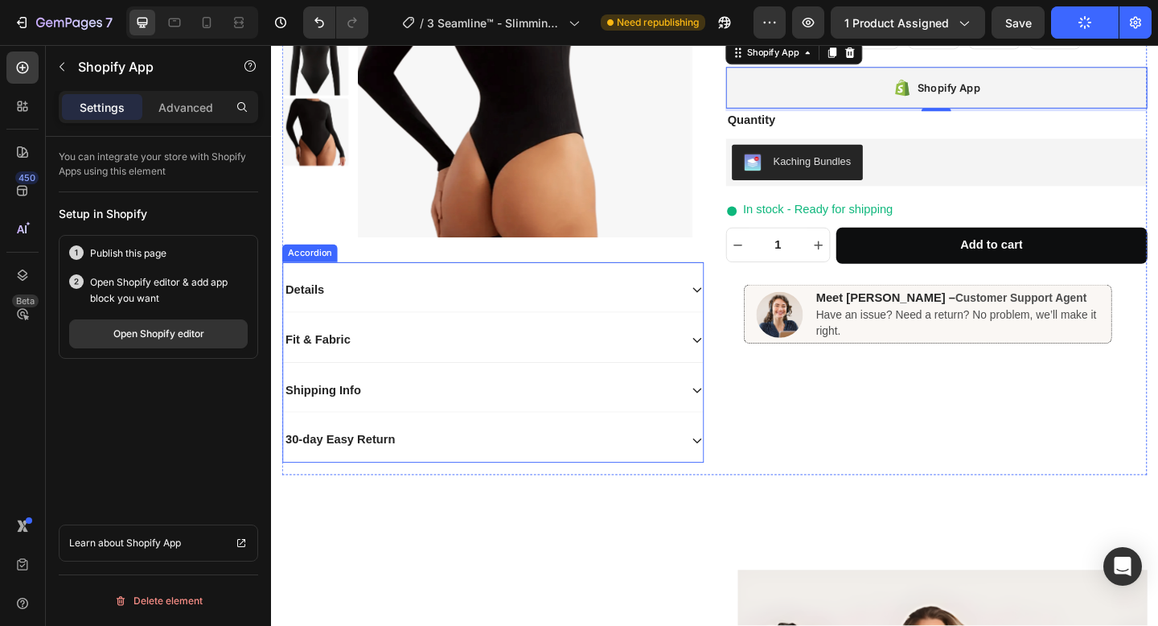
scroll to position [331, 0]
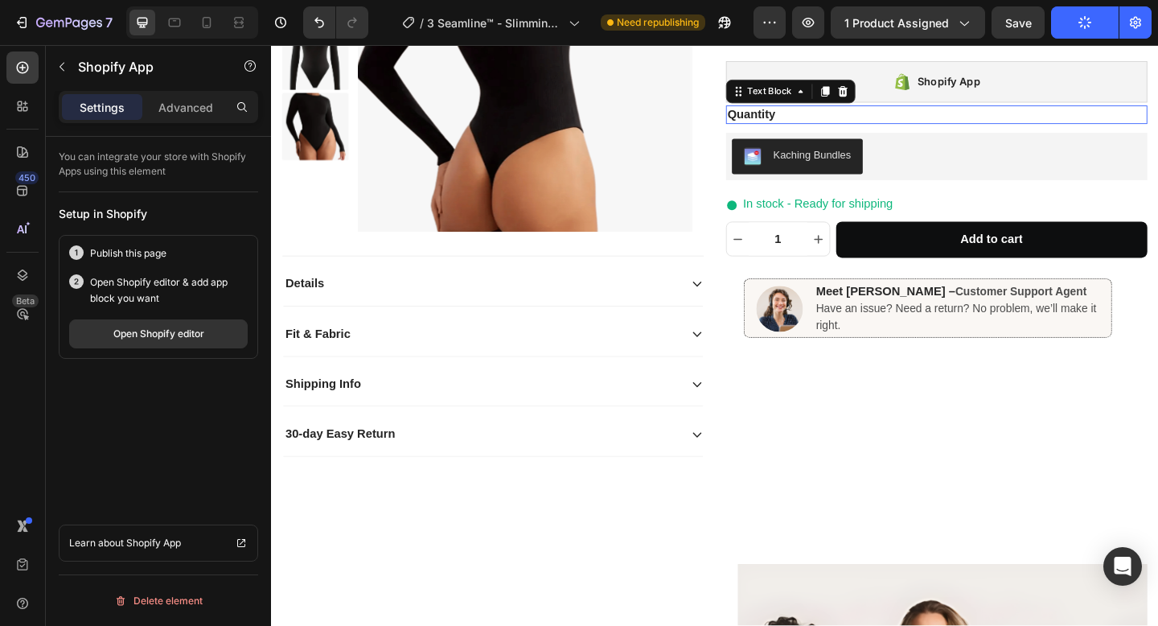
click at [985, 121] on div "Quantity" at bounding box center [995, 121] width 458 height 20
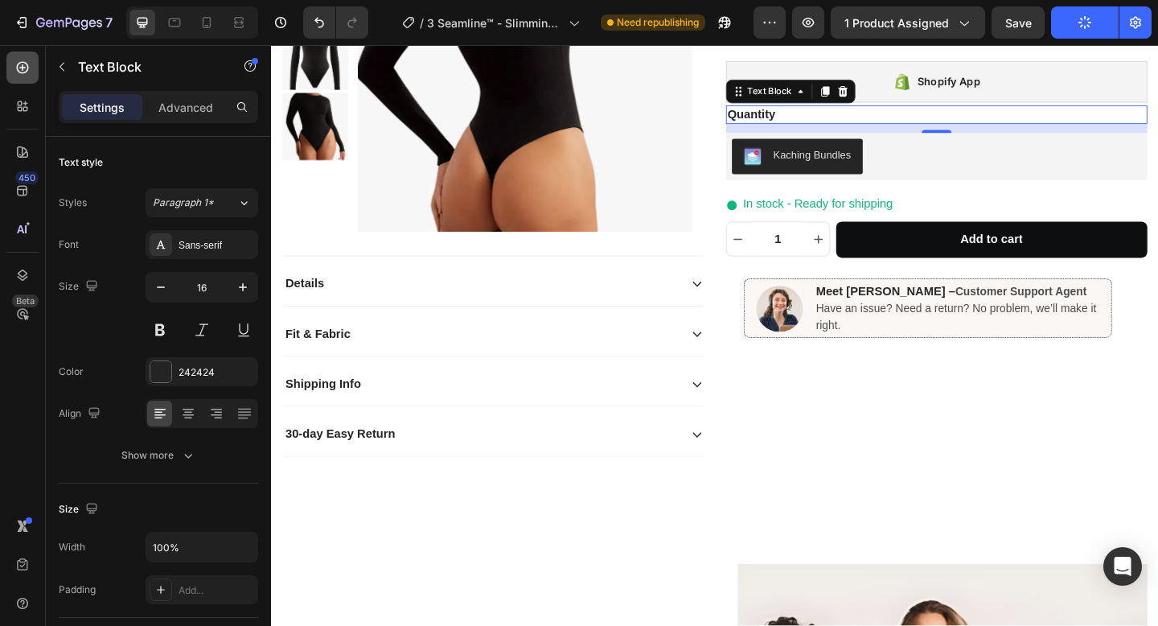
click at [19, 70] on icon at bounding box center [22, 68] width 16 height 16
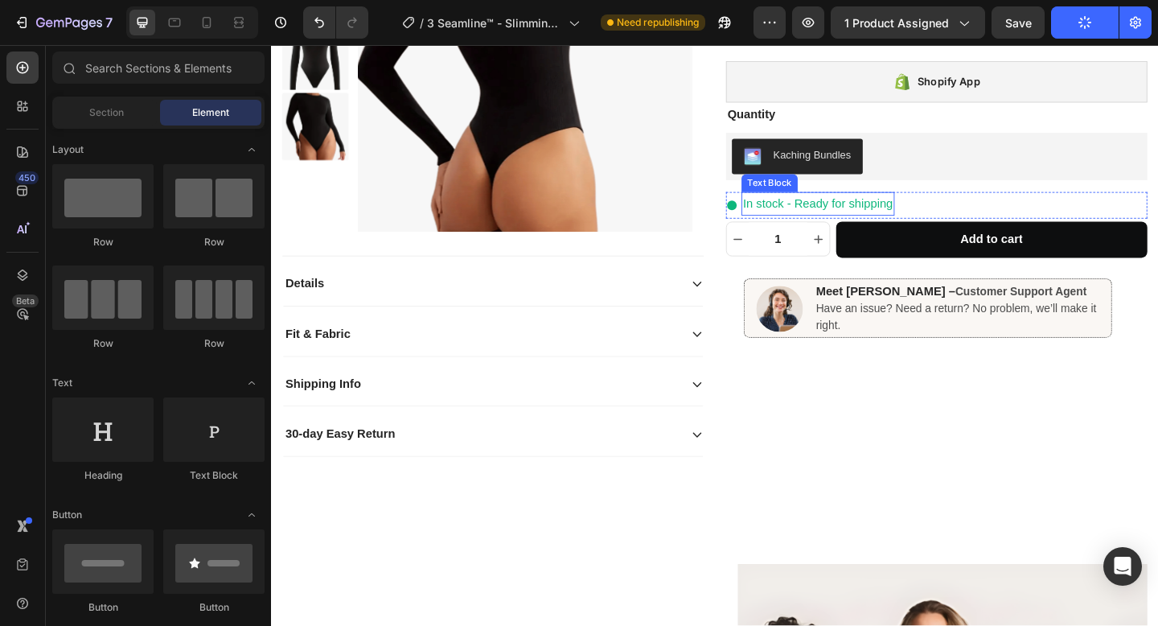
scroll to position [155, 0]
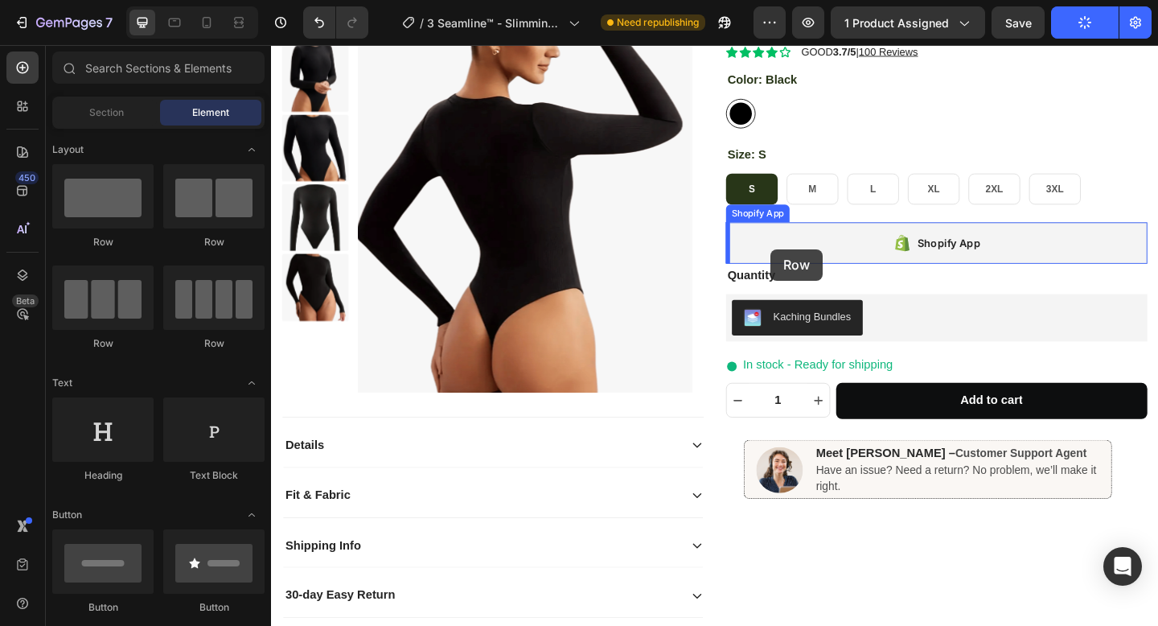
drag, startPoint x: 364, startPoint y: 251, endPoint x: 815, endPoint y: 265, distance: 450.7
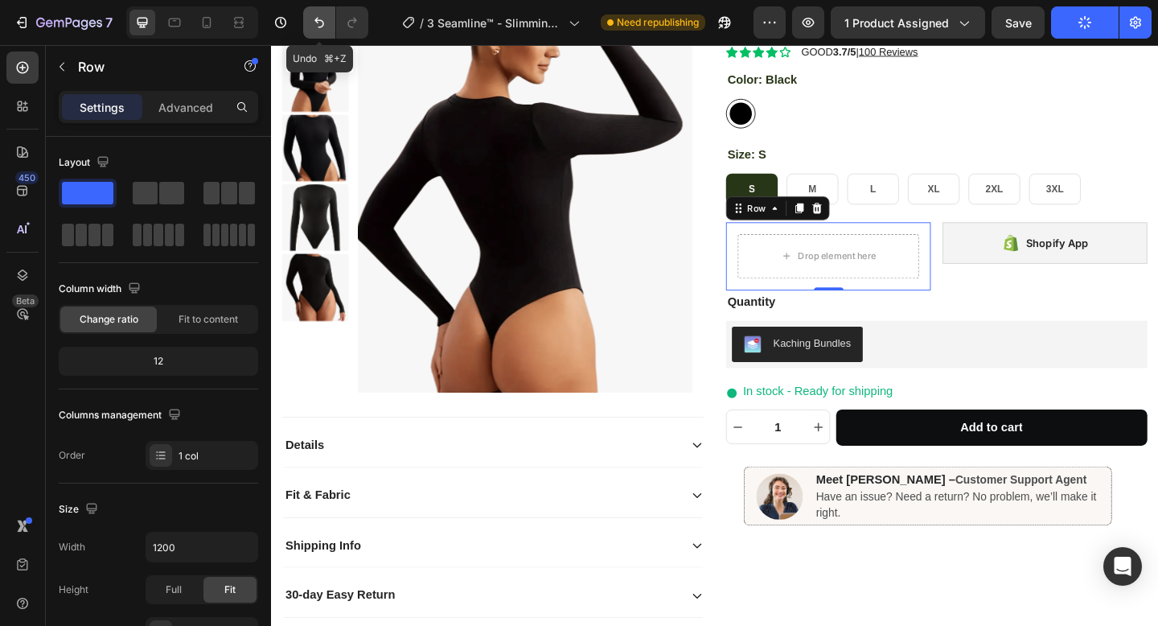
click at [315, 16] on icon "Undo/Redo" at bounding box center [319, 22] width 16 height 16
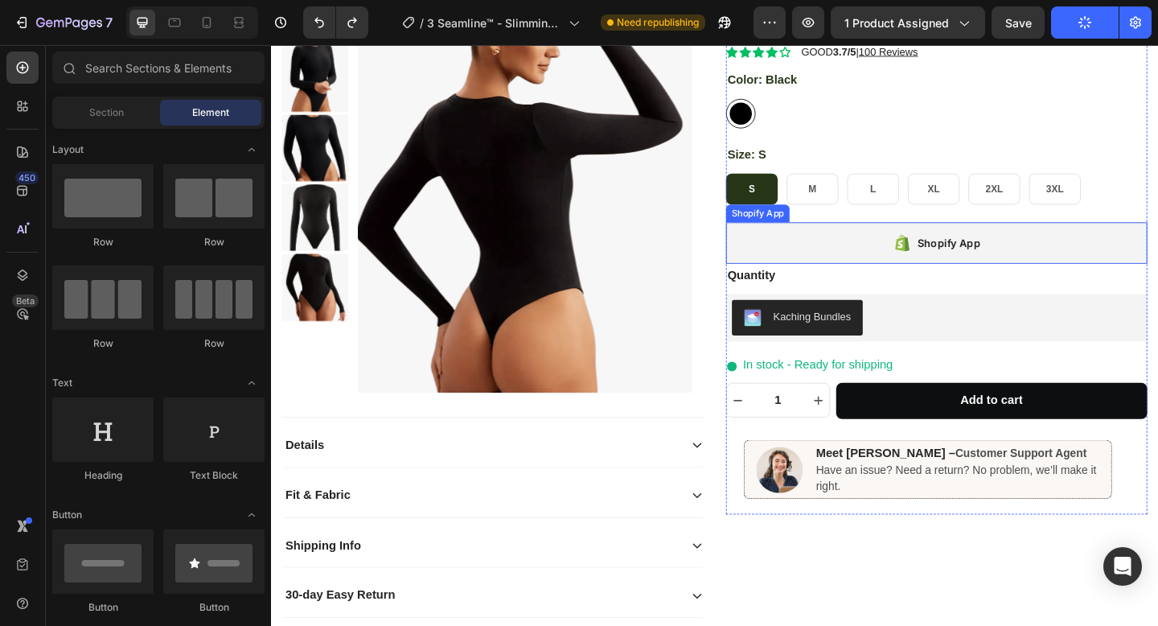
click at [988, 259] on div "Shopify App" at bounding box center [1008, 260] width 68 height 19
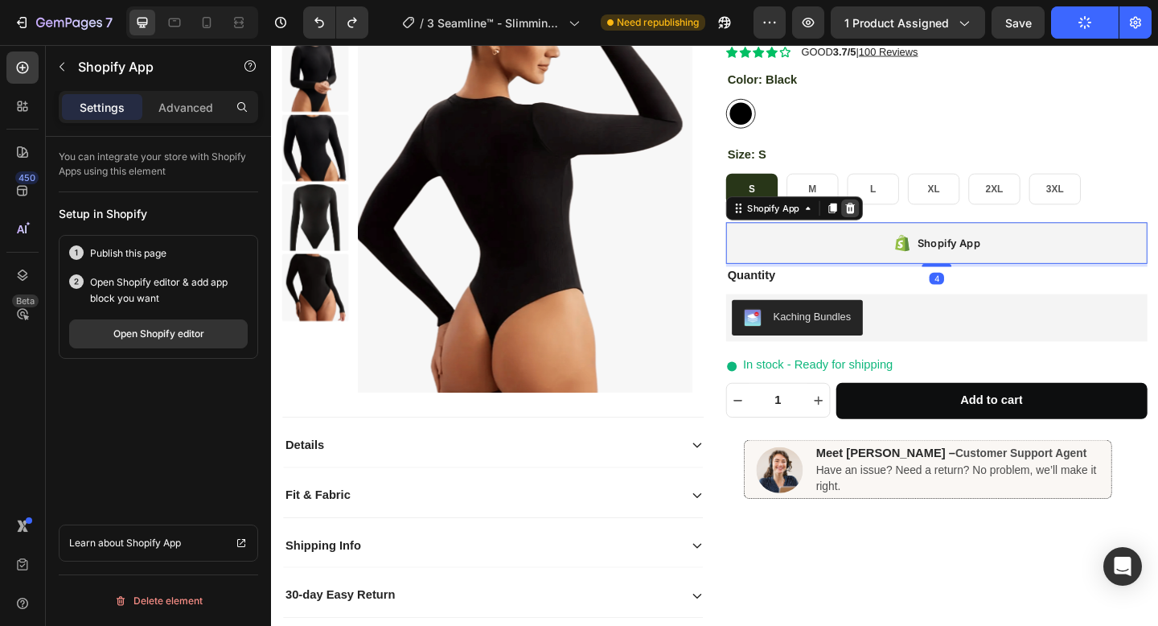
click at [903, 227] on icon at bounding box center [901, 222] width 10 height 11
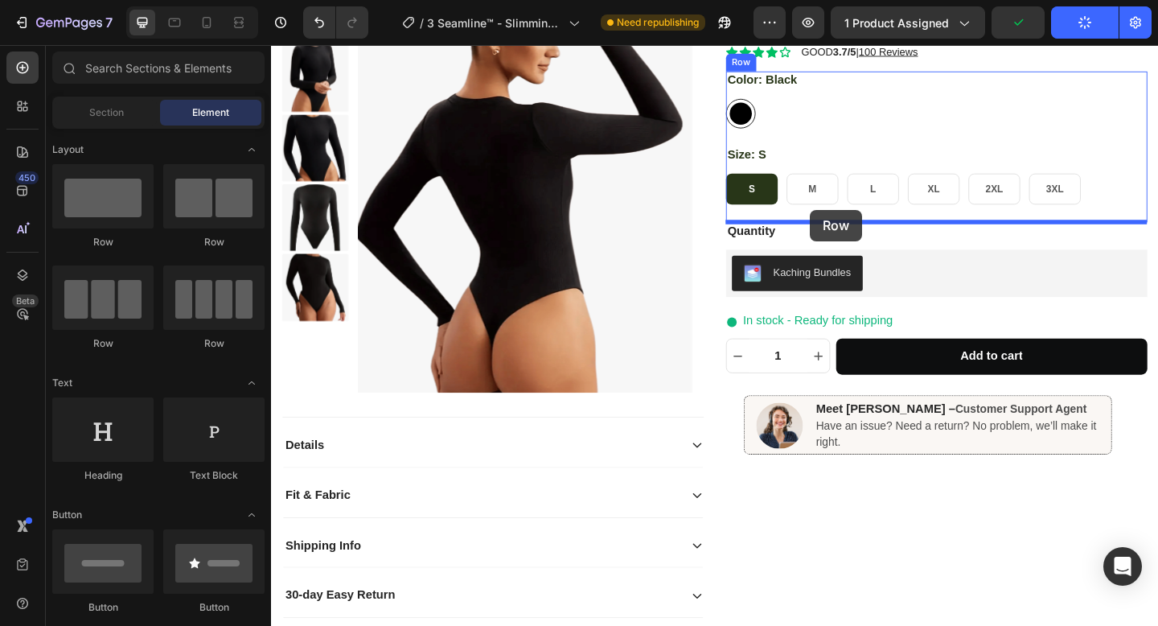
drag, startPoint x: 384, startPoint y: 253, endPoint x: 857, endPoint y: 224, distance: 474.6
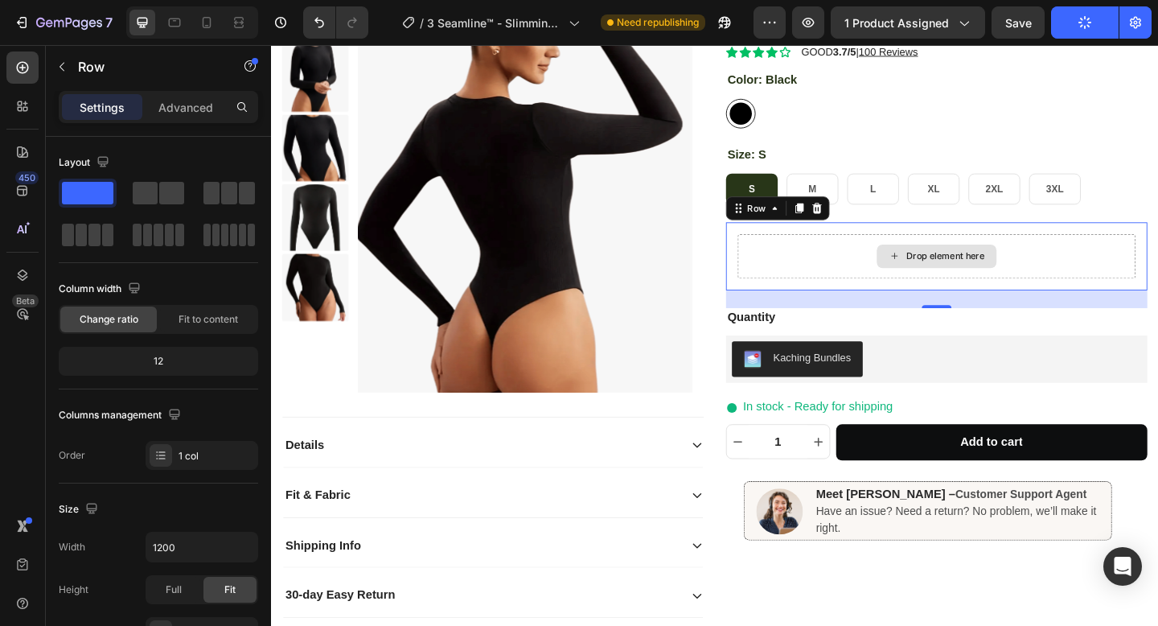
click at [884, 270] on div "Drop element here" at bounding box center [995, 275] width 433 height 48
click at [14, 152] on div at bounding box center [22, 152] width 32 height 32
radio input "false"
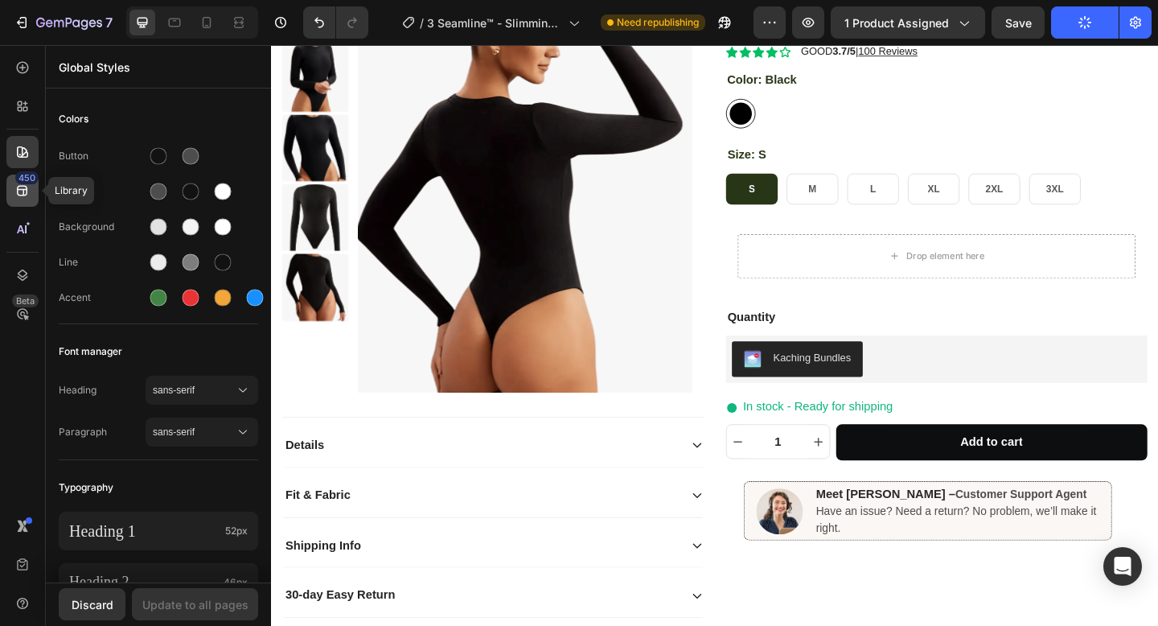
click at [19, 201] on div "450" at bounding box center [22, 191] width 32 height 32
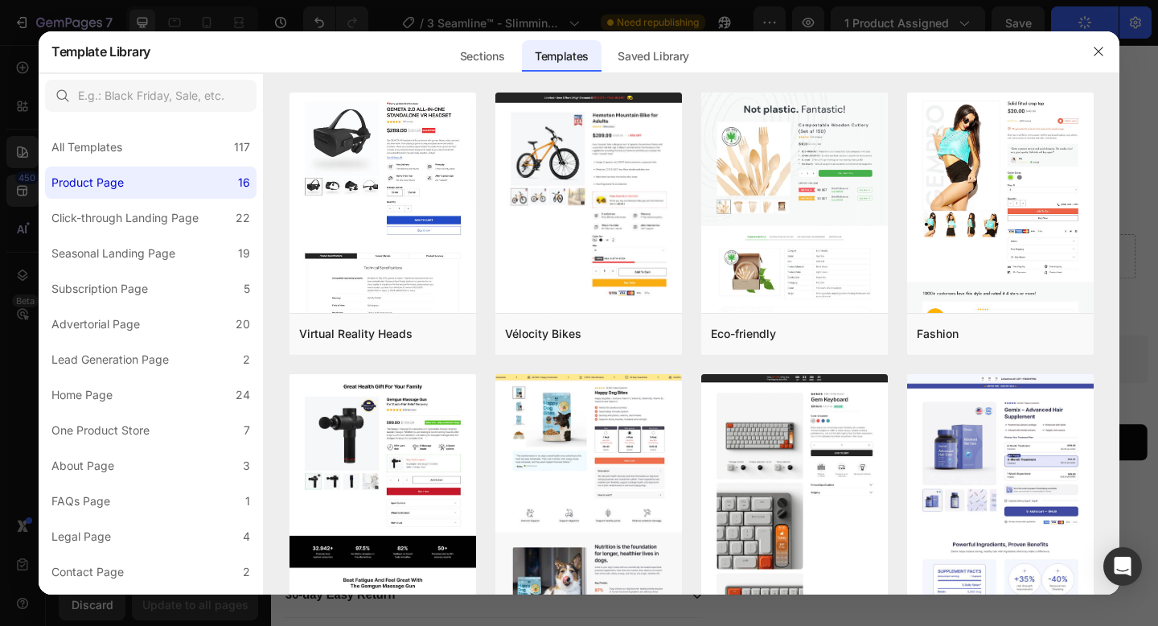
click at [3, 134] on div at bounding box center [579, 313] width 1158 height 626
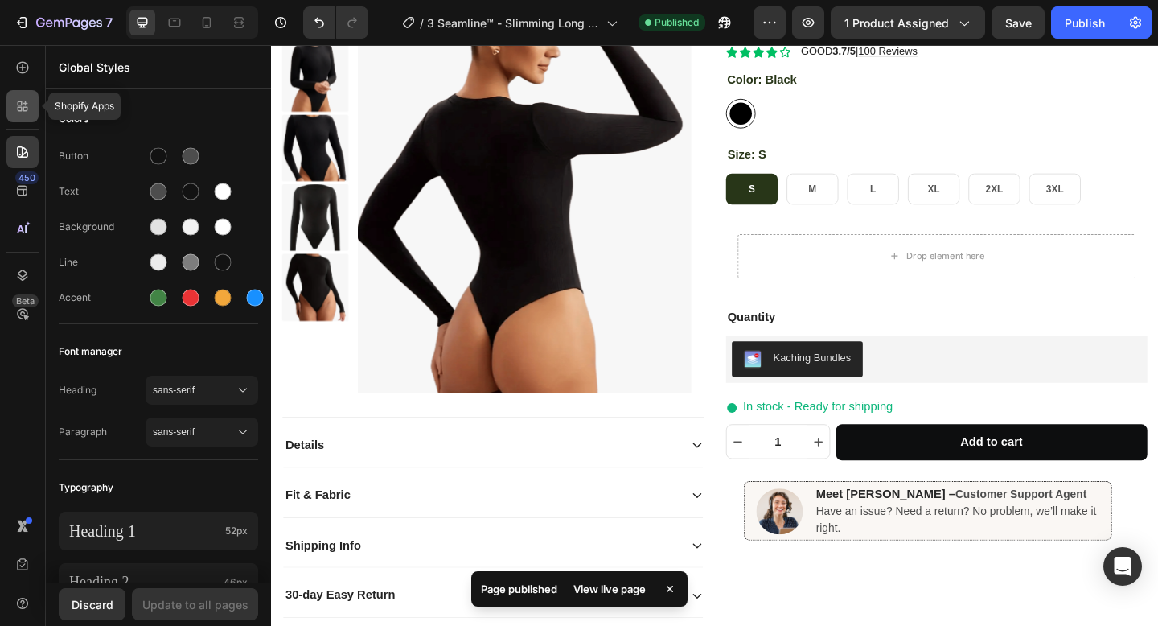
click at [19, 113] on icon at bounding box center [22, 106] width 16 height 16
radio input "false"
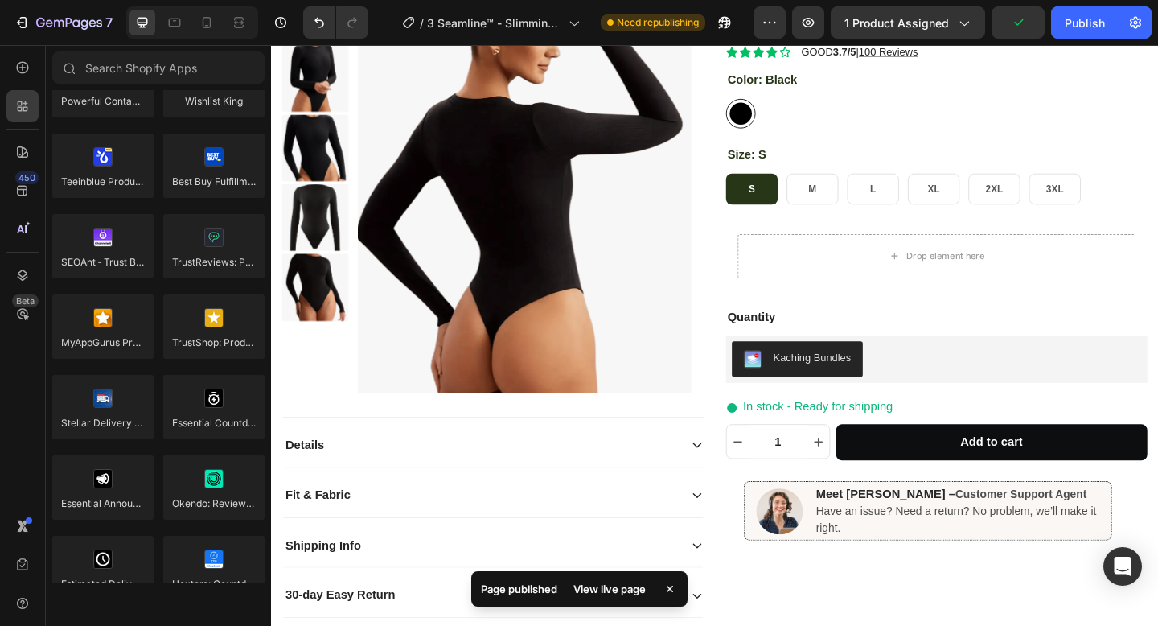
scroll to position [4592, 0]
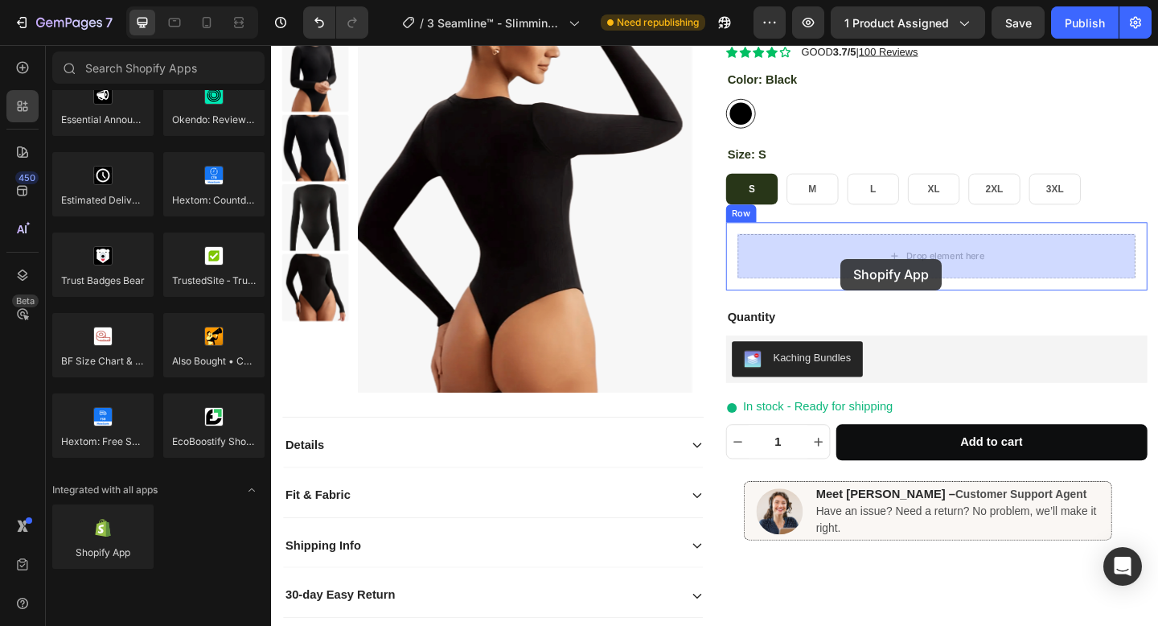
drag, startPoint x: 365, startPoint y: 586, endPoint x: 891, endPoint y: 277, distance: 609.6
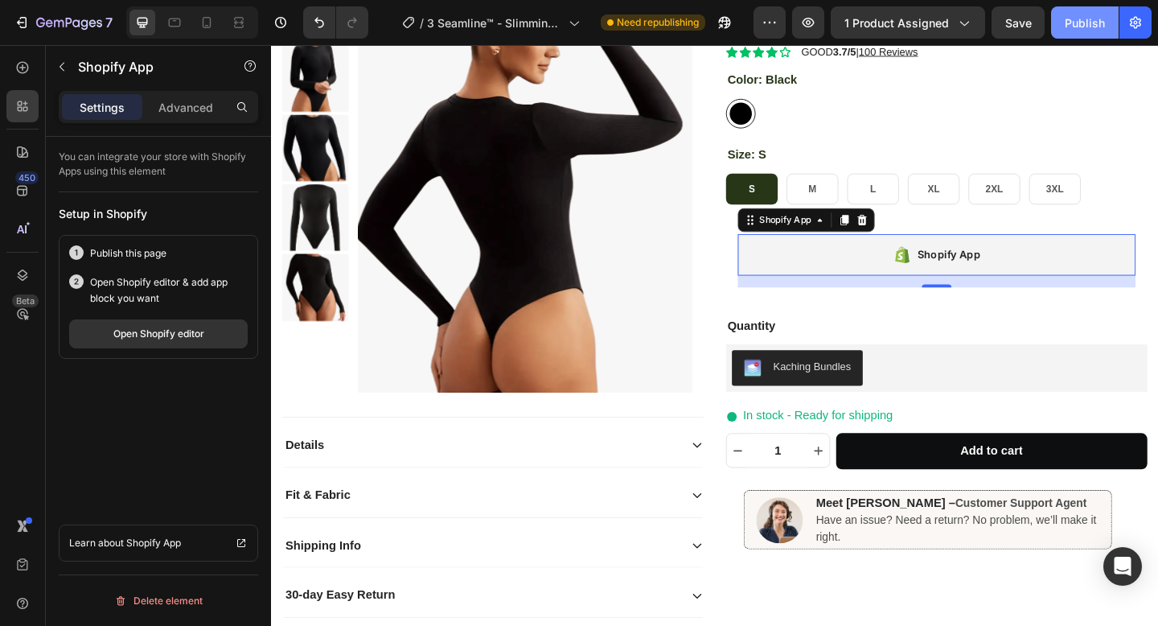
click at [1084, 22] on div "Publish" at bounding box center [1085, 22] width 40 height 17
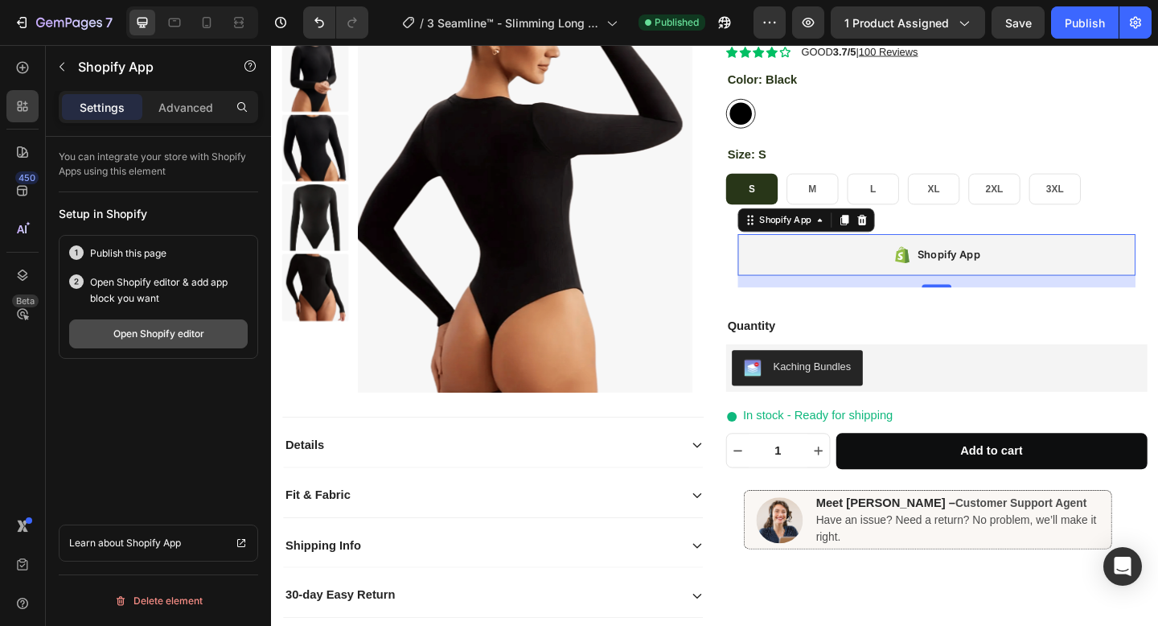
click at [205, 338] on button "Open Shopify editor" at bounding box center [158, 333] width 179 height 29
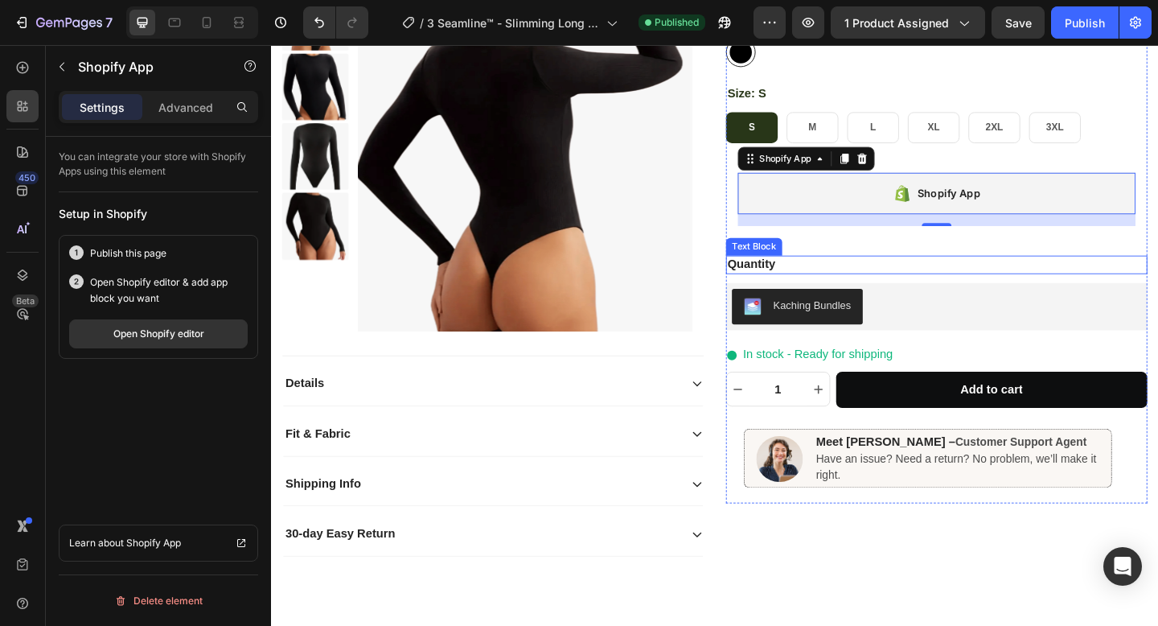
scroll to position [234, 0]
